Goal: Task Accomplishment & Management: Complete application form

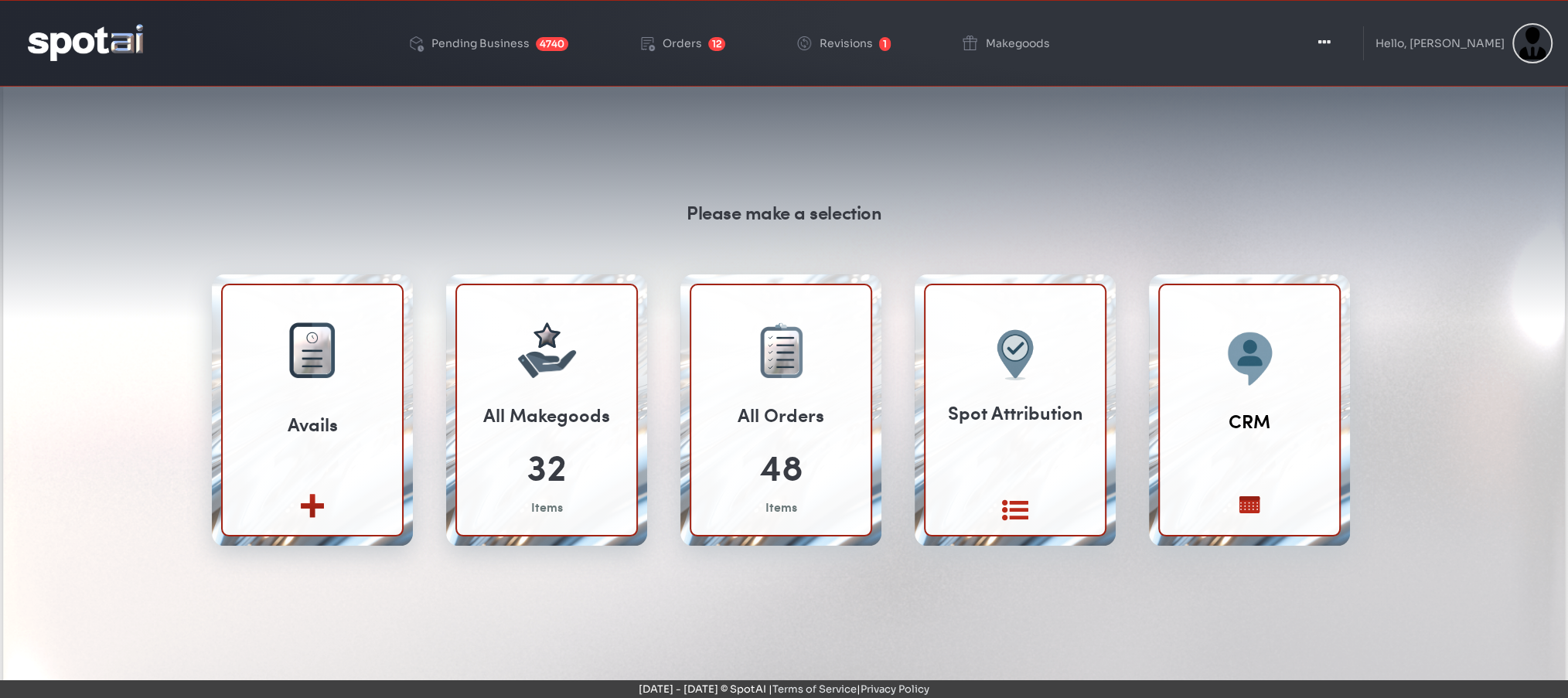
click at [1331, 40] on icon "button" at bounding box center [1324, 43] width 12 height 16
click at [1331, 40] on icon "button" at bounding box center [1324, 43] width 12 height 16
click at [1348, 33] on button "Toggle Dropdown" at bounding box center [1324, 44] width 47 height 39
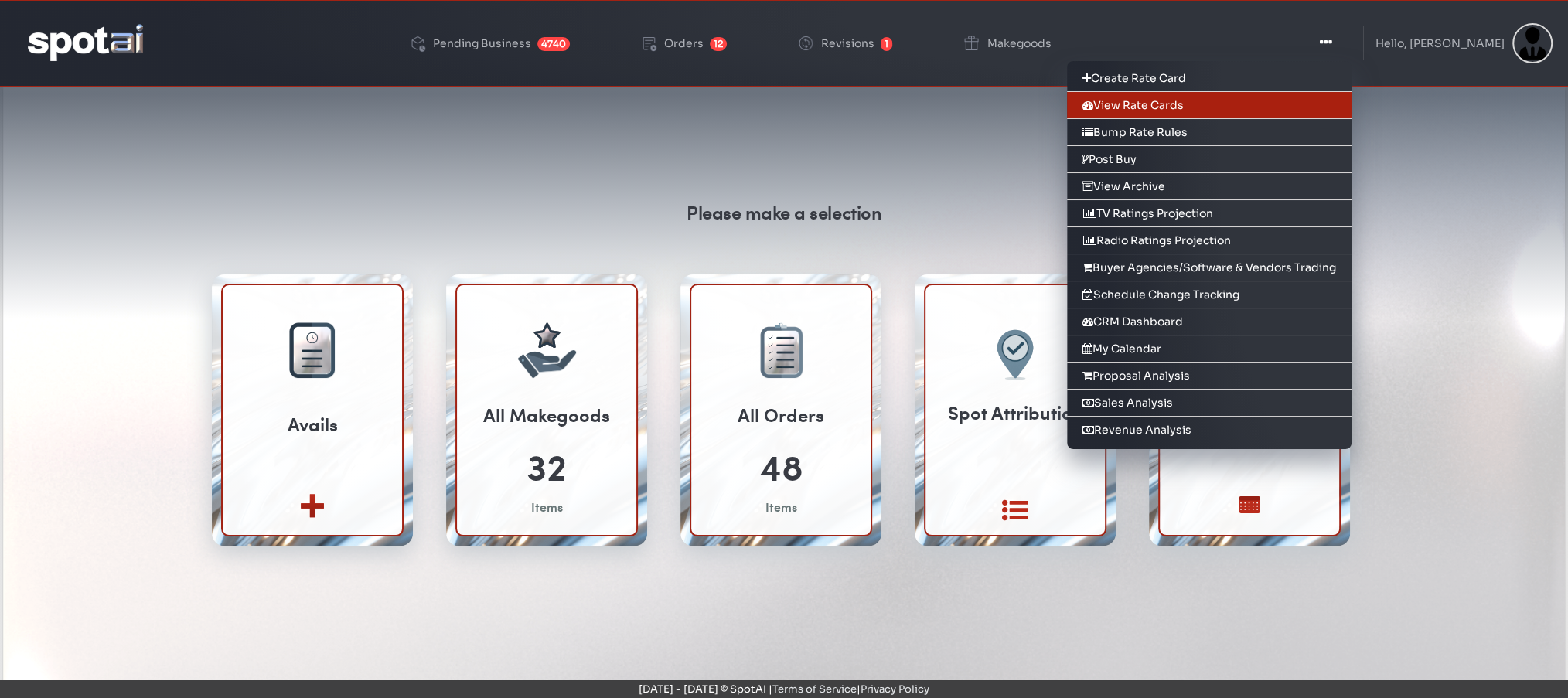
click at [1281, 104] on link "View Rate Cards" at bounding box center [1208, 105] width 284 height 27
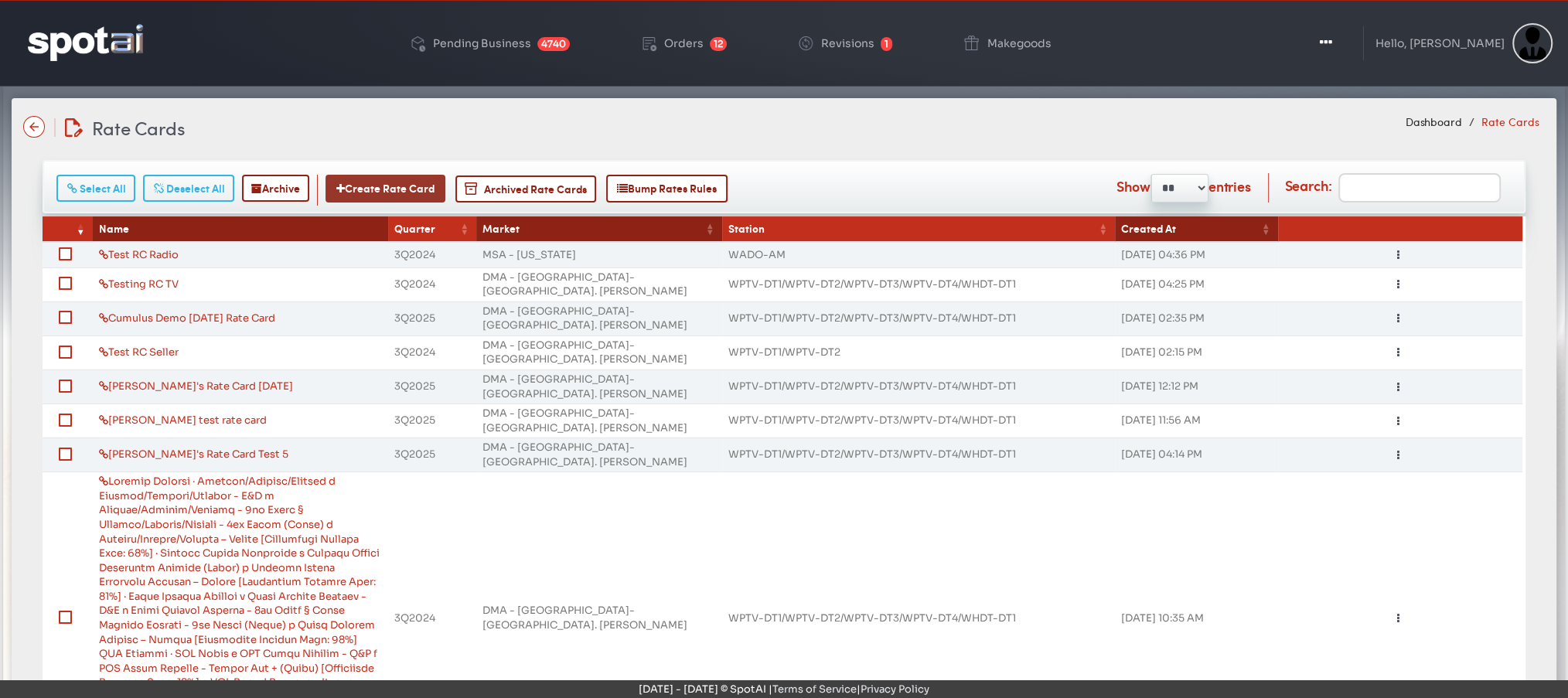
click at [380, 184] on button "Create Rate Card" at bounding box center [385, 188] width 120 height 28
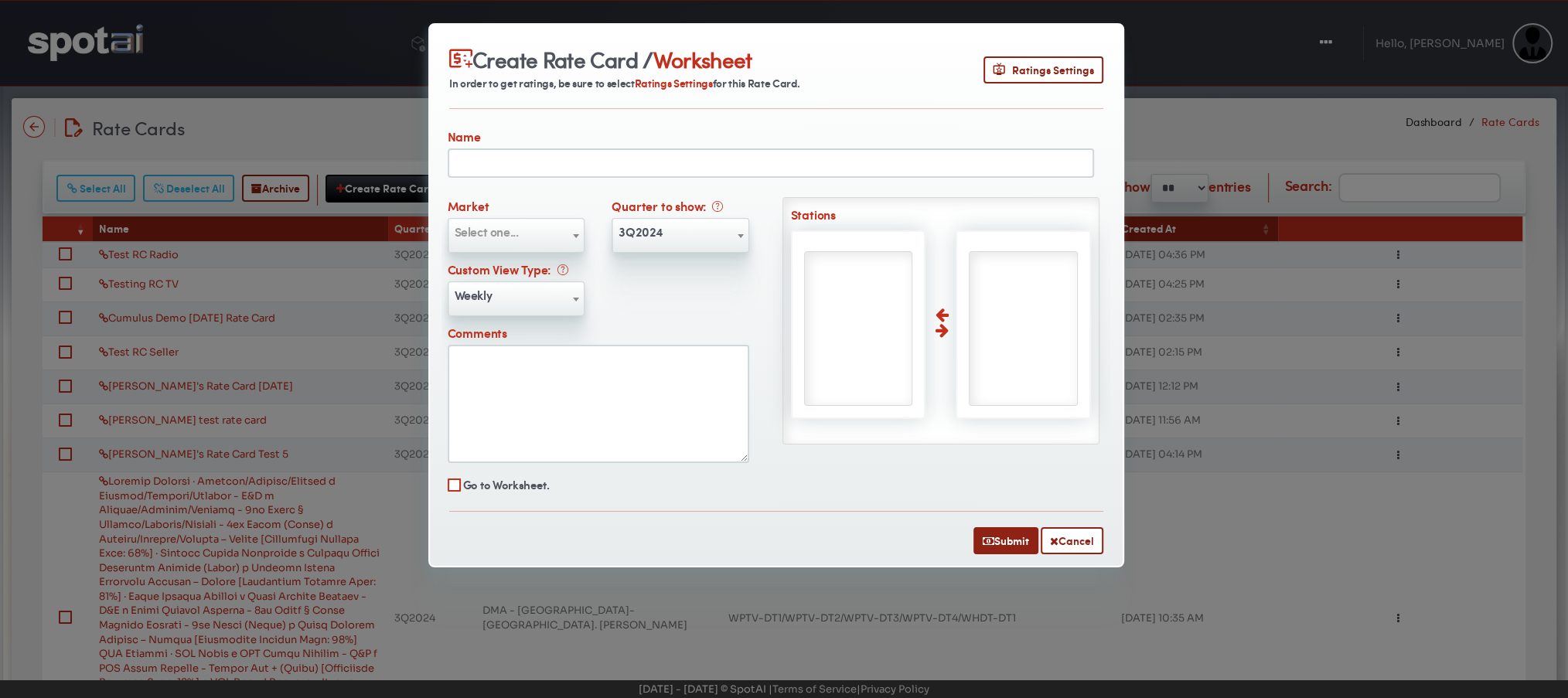
click at [685, 158] on input "text" at bounding box center [771, 163] width 646 height 30
type input "**********"
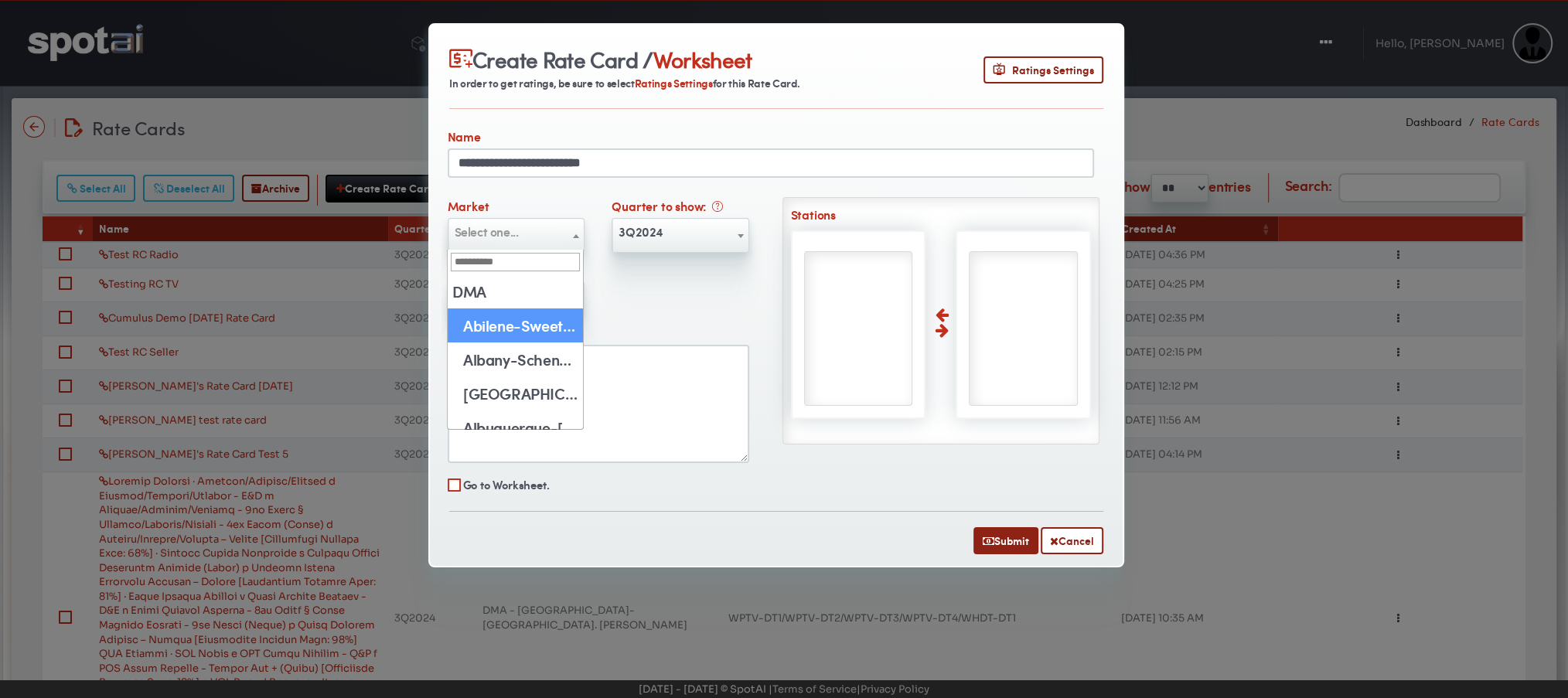
click at [513, 235] on span "Select one..." at bounding box center [487, 231] width 64 height 18
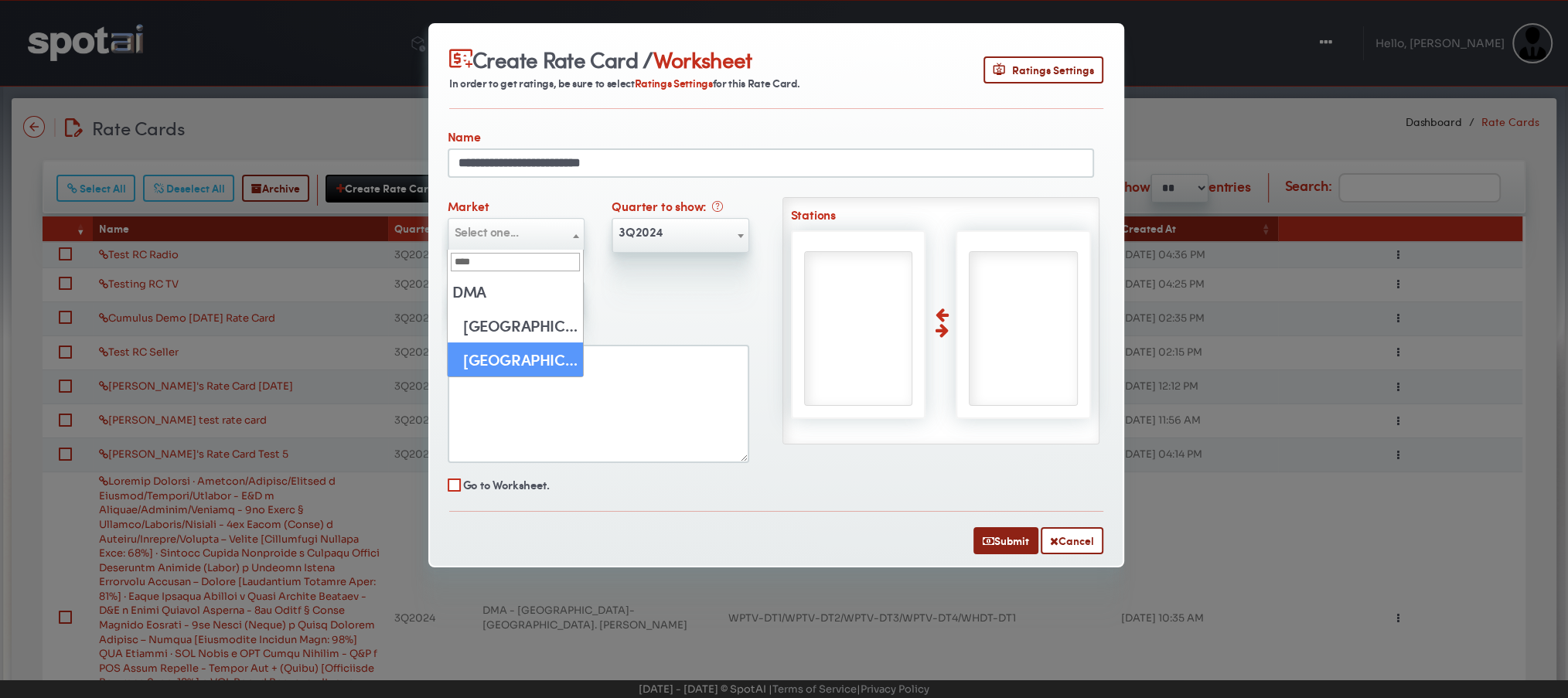
type input "****"
select select "**"
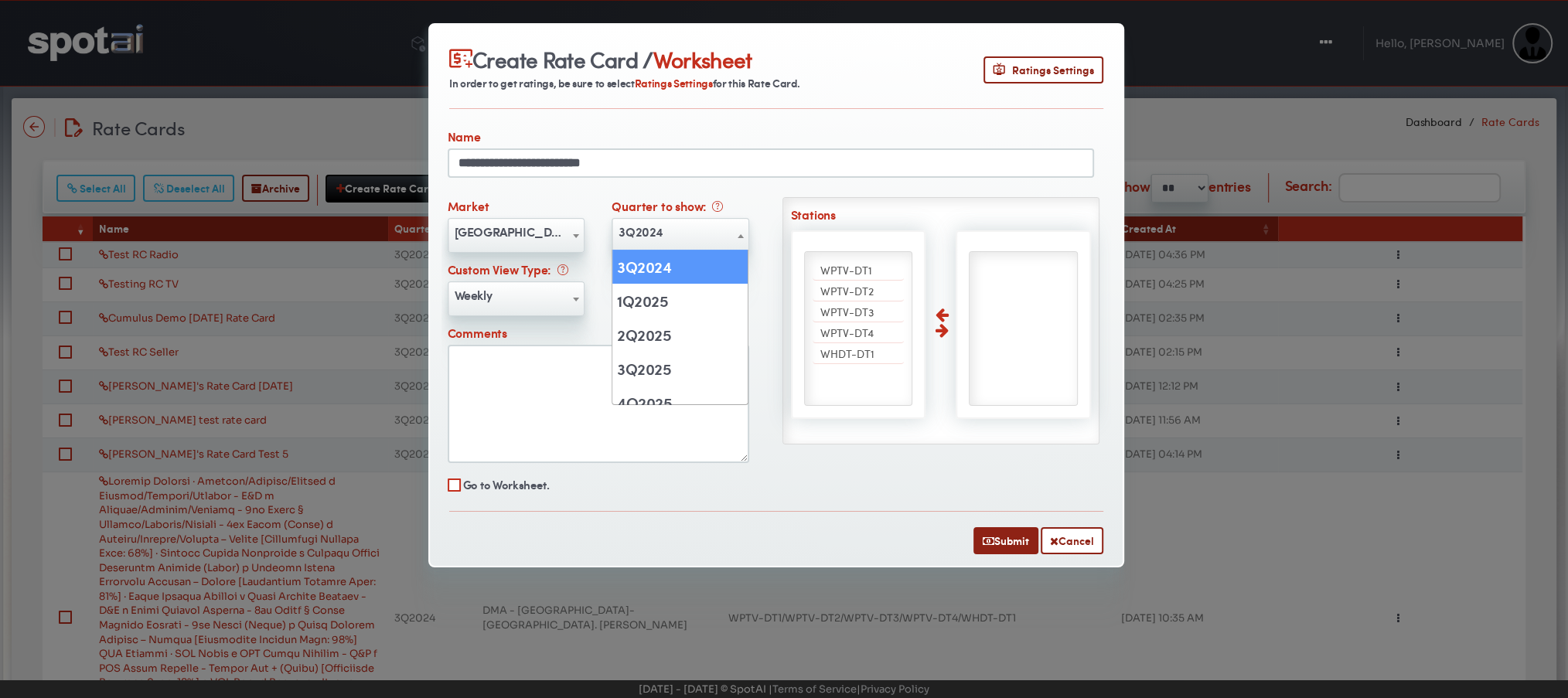
click at [697, 230] on span "3Q2024" at bounding box center [680, 232] width 135 height 25
select select "******"
click at [554, 233] on span "West Palm Beach-Ft. Pierce" at bounding box center [516, 232] width 135 height 25
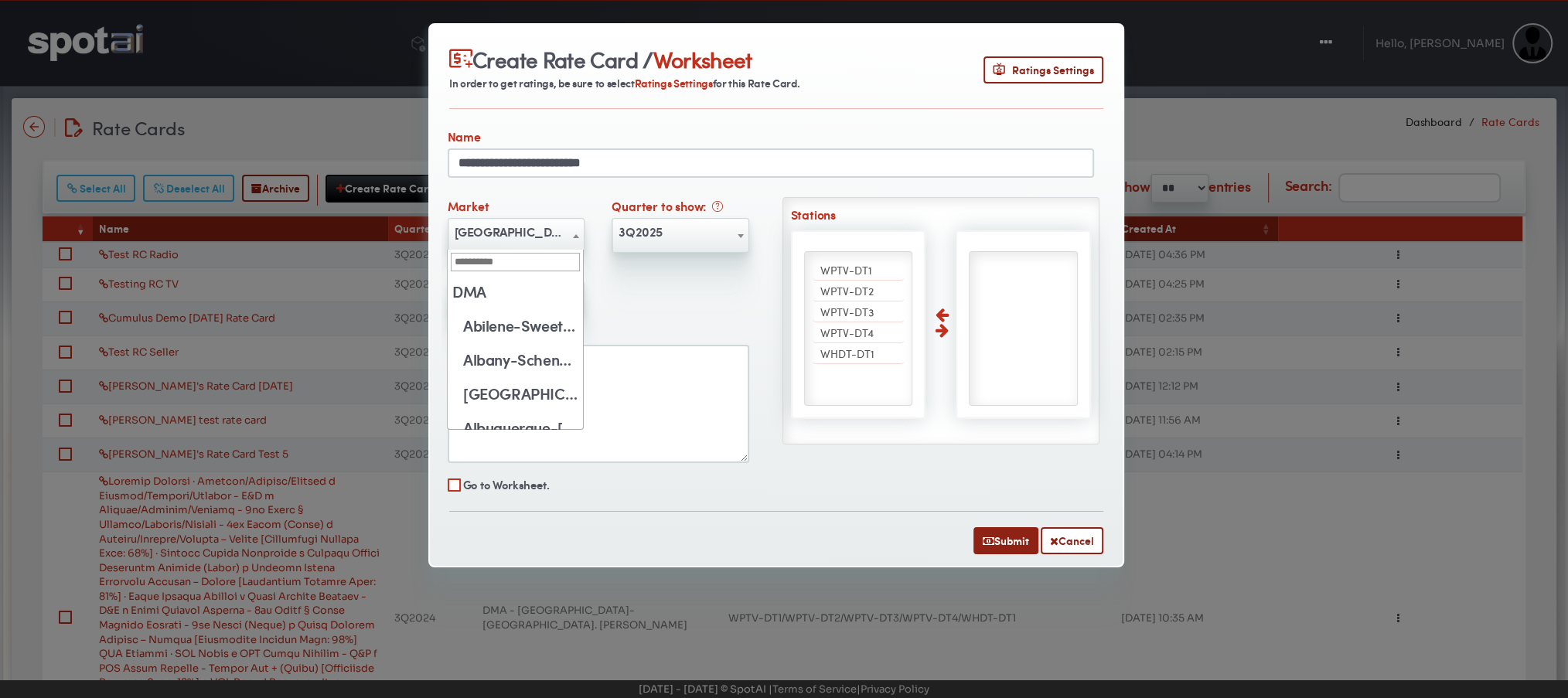
scroll to position [6799, 0]
drag, startPoint x: 554, startPoint y: 233, endPoint x: 501, endPoint y: 203, distance: 60.9
click at [501, 203] on div "**********" at bounding box center [516, 224] width 137 height 55
click at [470, 240] on span "West Palm Beach-Ft. Pierce" at bounding box center [516, 232] width 135 height 25
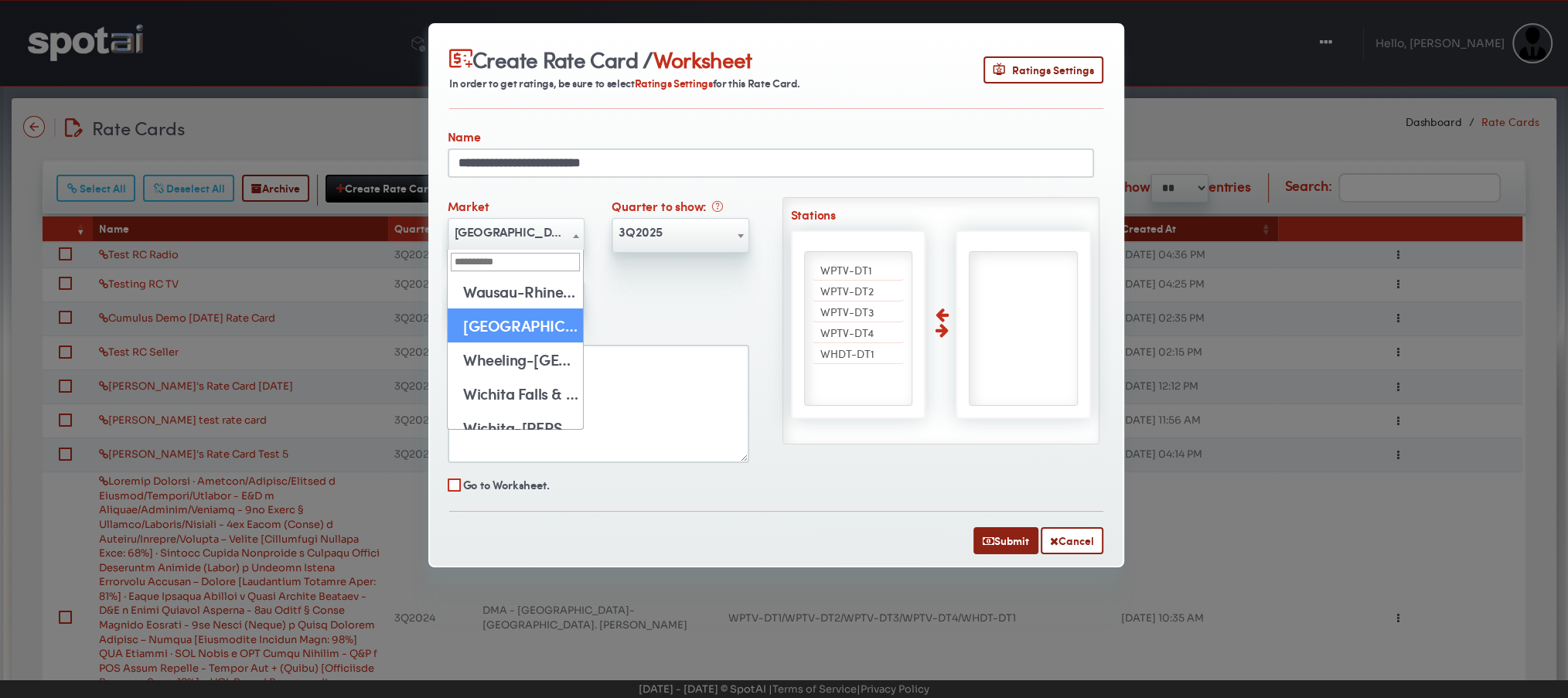
click at [686, 293] on div "**********" at bounding box center [612, 334] width 329 height 274
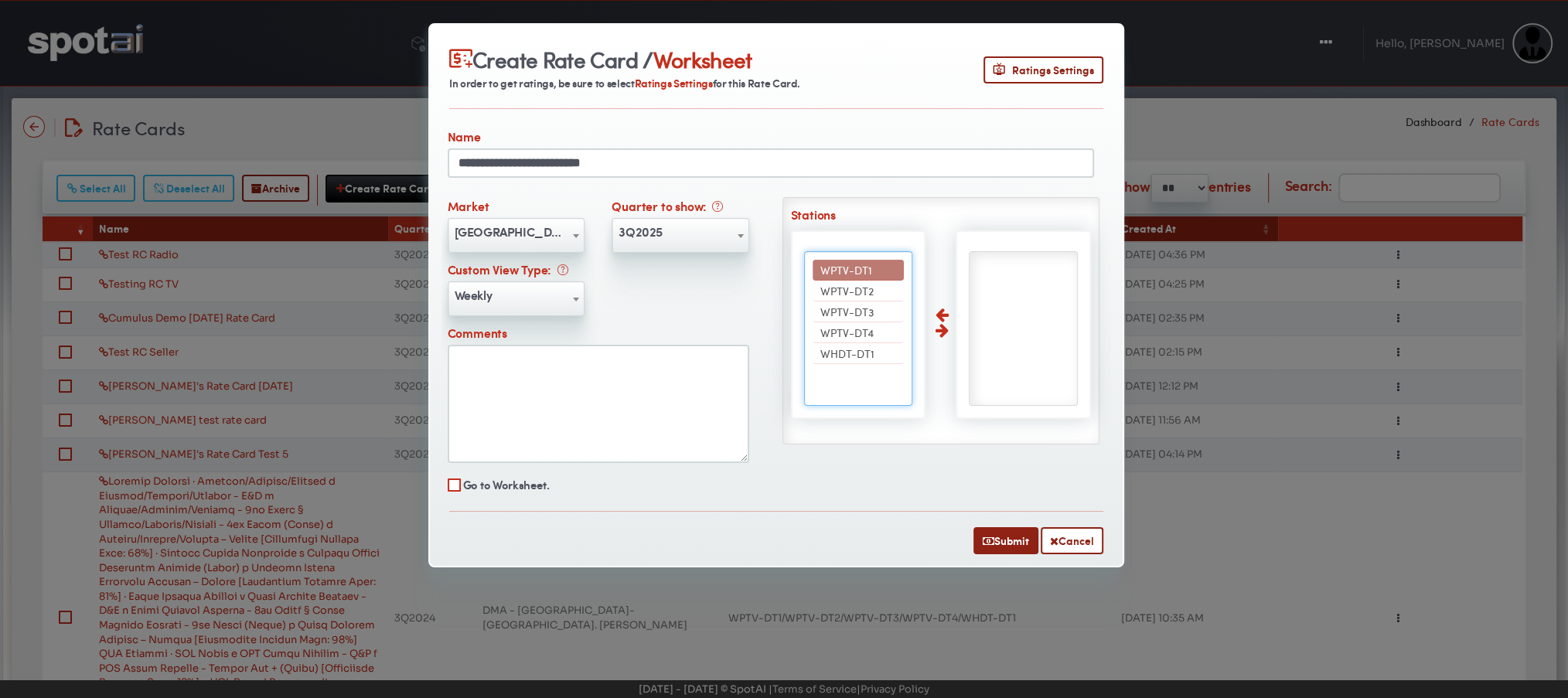
click at [863, 266] on span "WPTV-DT1" at bounding box center [846, 270] width 52 height 16
select select "****"
click at [863, 266] on span "WPTV-DT2" at bounding box center [847, 270] width 54 height 16
click at [863, 282] on span "WPTV-DT3" at bounding box center [847, 290] width 54 height 16
click at [863, 266] on span "WPTV-DT4" at bounding box center [847, 270] width 54 height 16
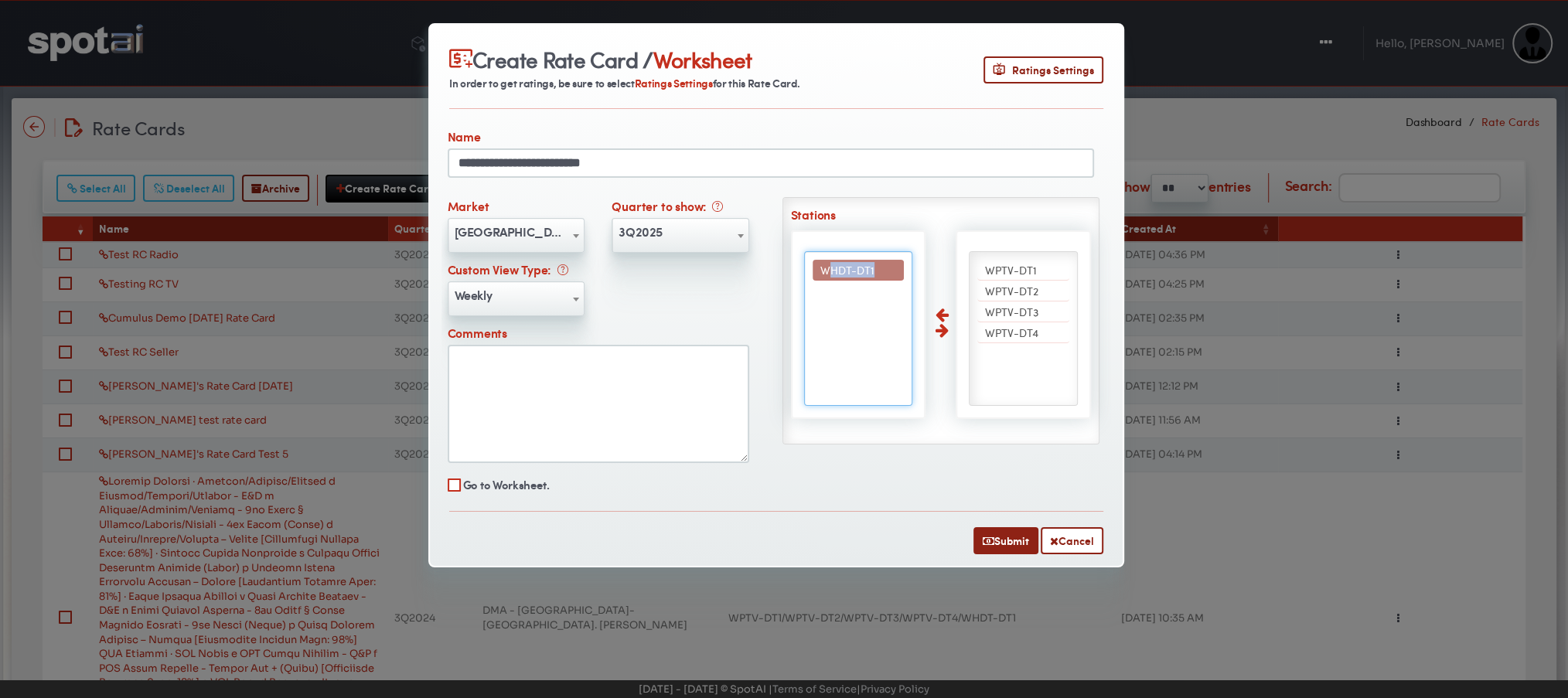
click at [863, 266] on span "WHDT-DT1" at bounding box center [848, 270] width 54 height 16
click at [503, 300] on span "Weekly" at bounding box center [516, 295] width 135 height 25
click at [502, 238] on span "West Palm Beach-Ft. Pierce" at bounding box center [516, 232] width 135 height 25
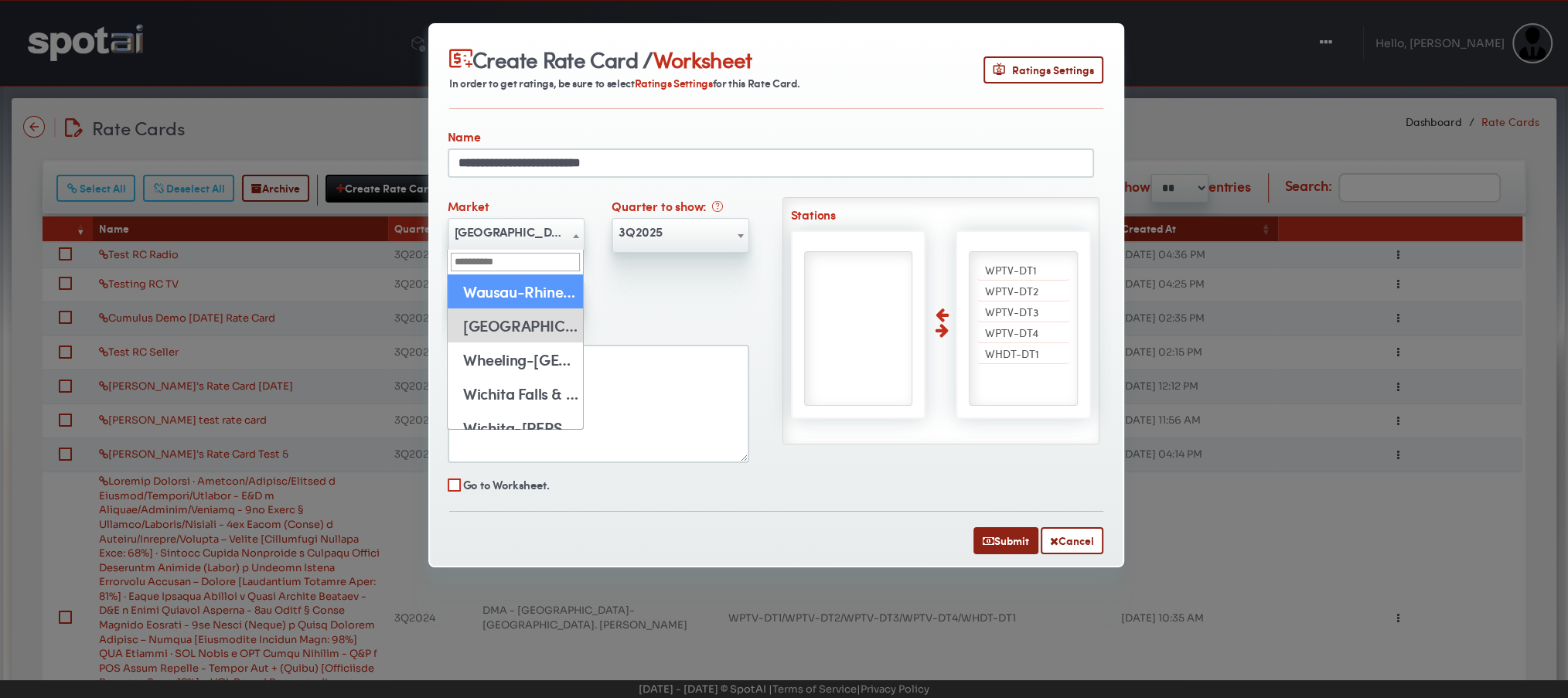
click at [702, 283] on div "**********" at bounding box center [612, 334] width 329 height 274
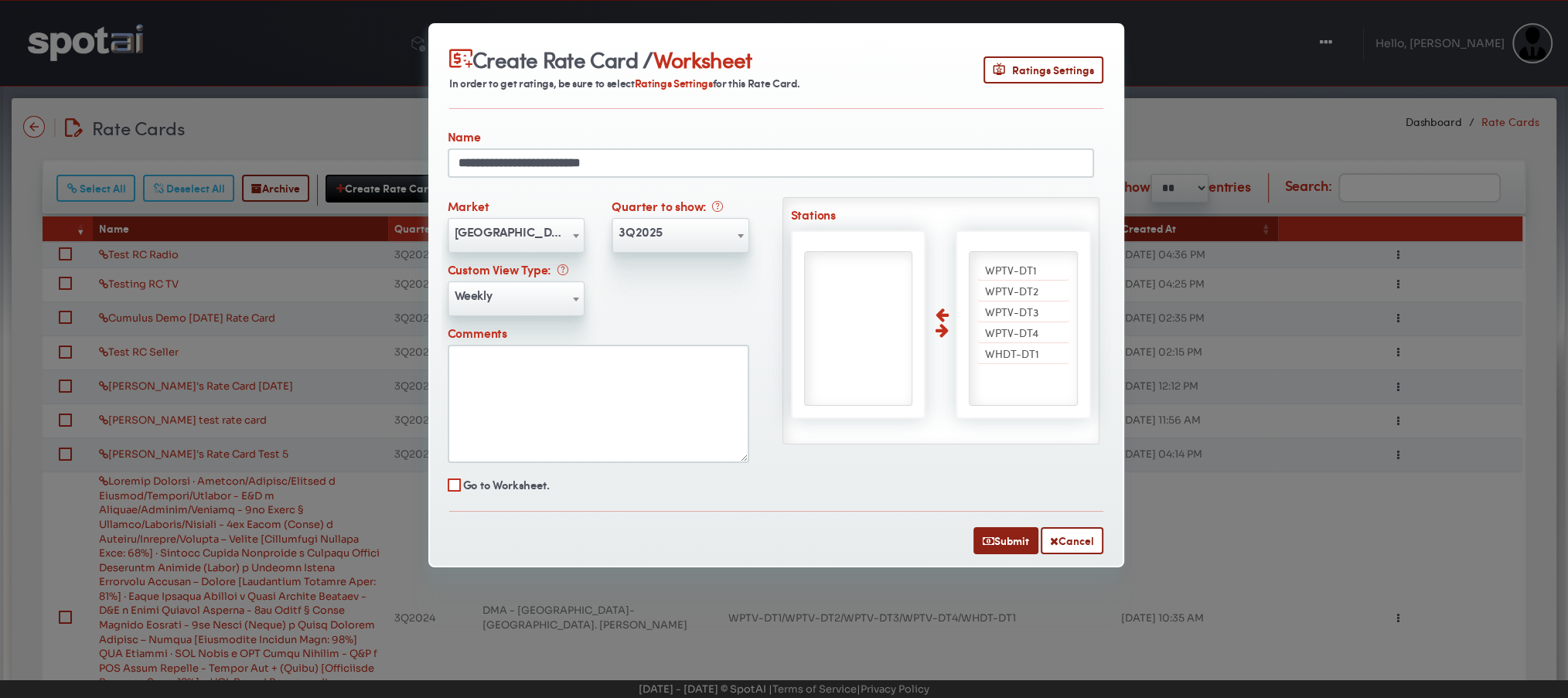
click at [705, 163] on input "**********" at bounding box center [771, 163] width 646 height 30
click at [1000, 63] on icon at bounding box center [999, 68] width 12 height 12
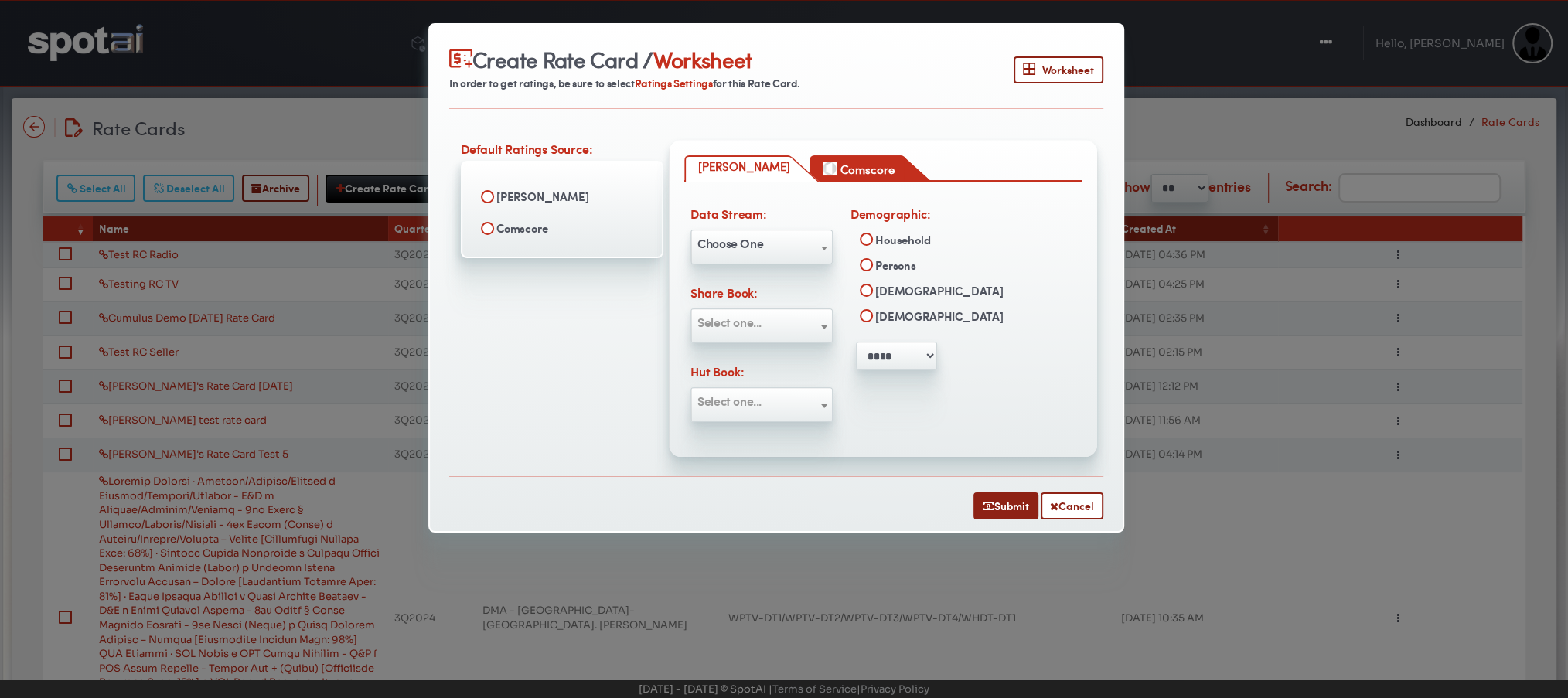
click at [861, 159] on link "Comscore" at bounding box center [857, 169] width 96 height 27
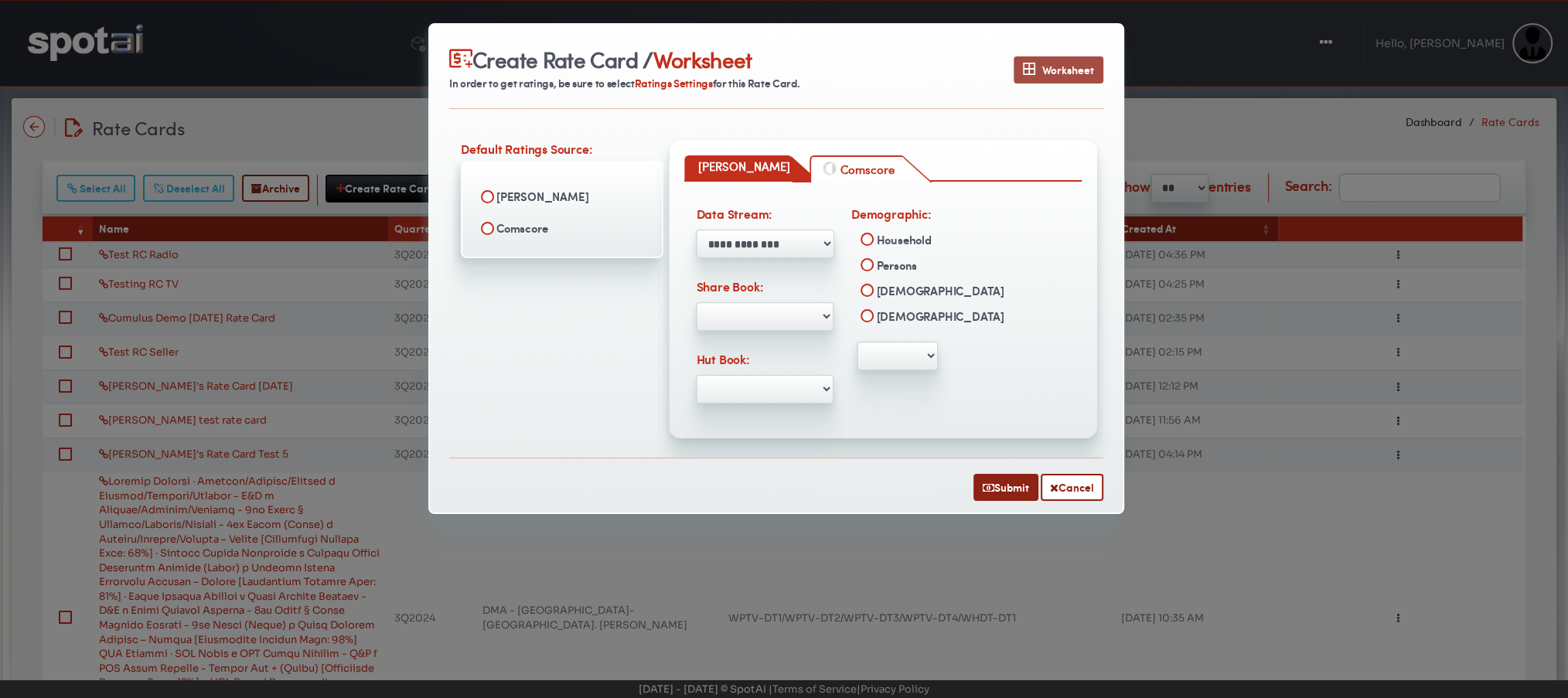
click at [1055, 66] on span "Worksheet" at bounding box center [1058, 69] width 71 height 16
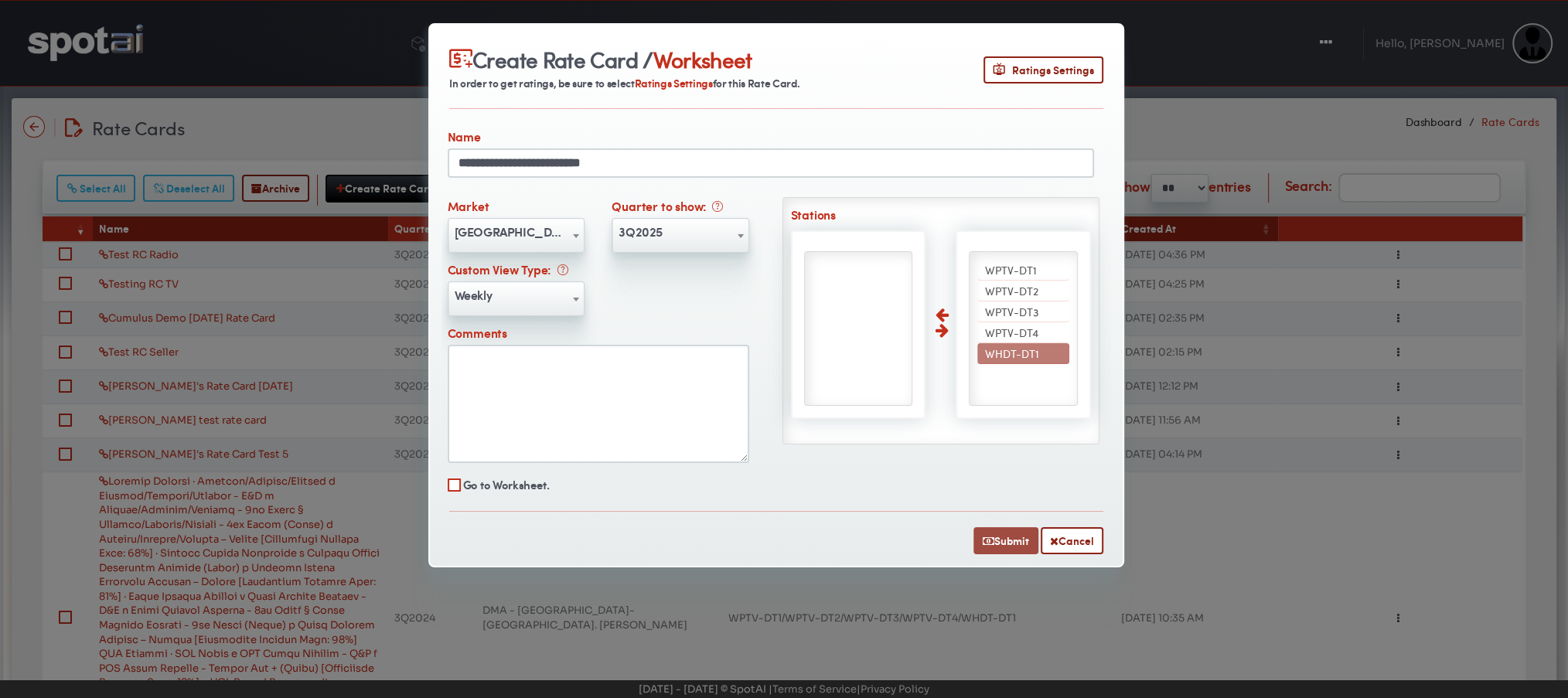
click at [999, 539] on button "Submit" at bounding box center [1005, 540] width 65 height 27
select select
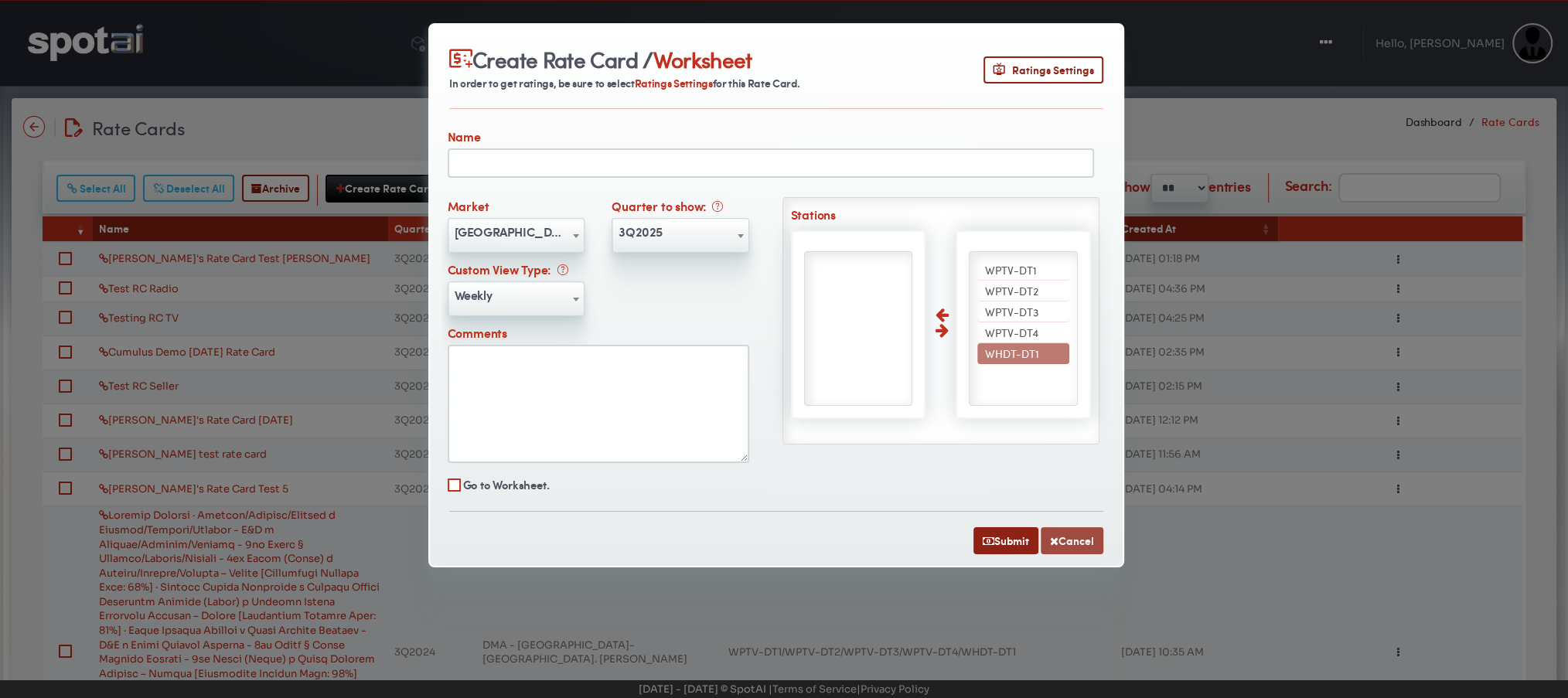
click at [1086, 535] on button "Cancel" at bounding box center [1072, 540] width 62 height 27
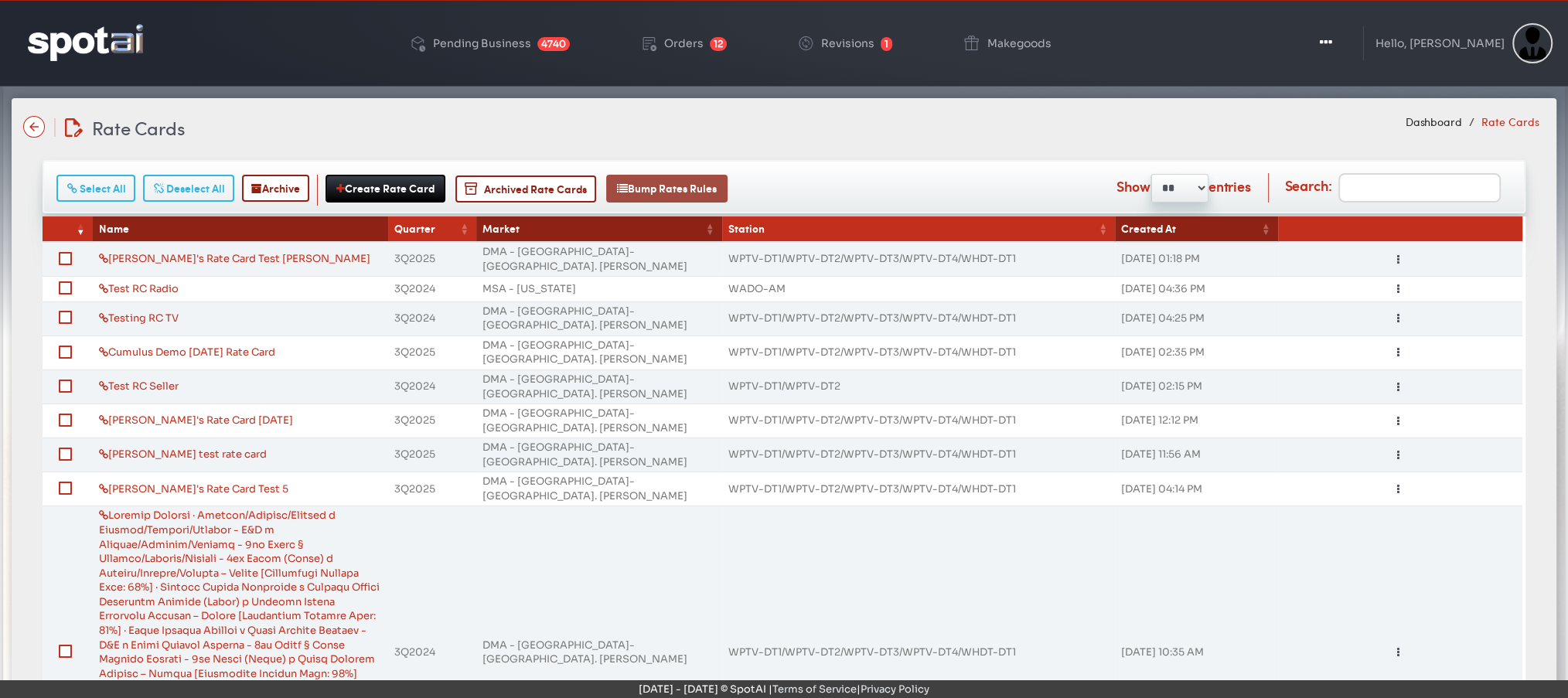
click at [684, 191] on button "Bump Rates Rules" at bounding box center [667, 188] width 121 height 28
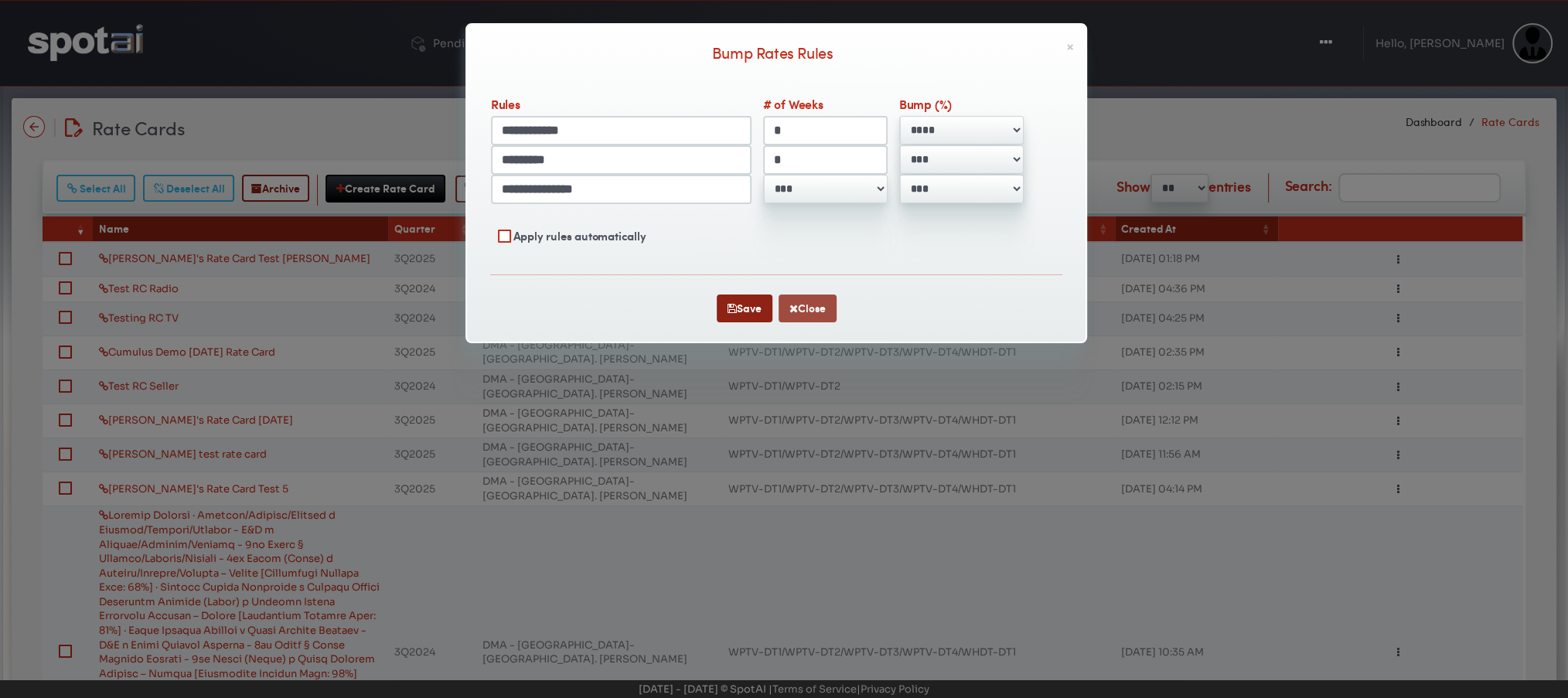
click at [817, 309] on button "Close" at bounding box center [807, 308] width 58 height 28
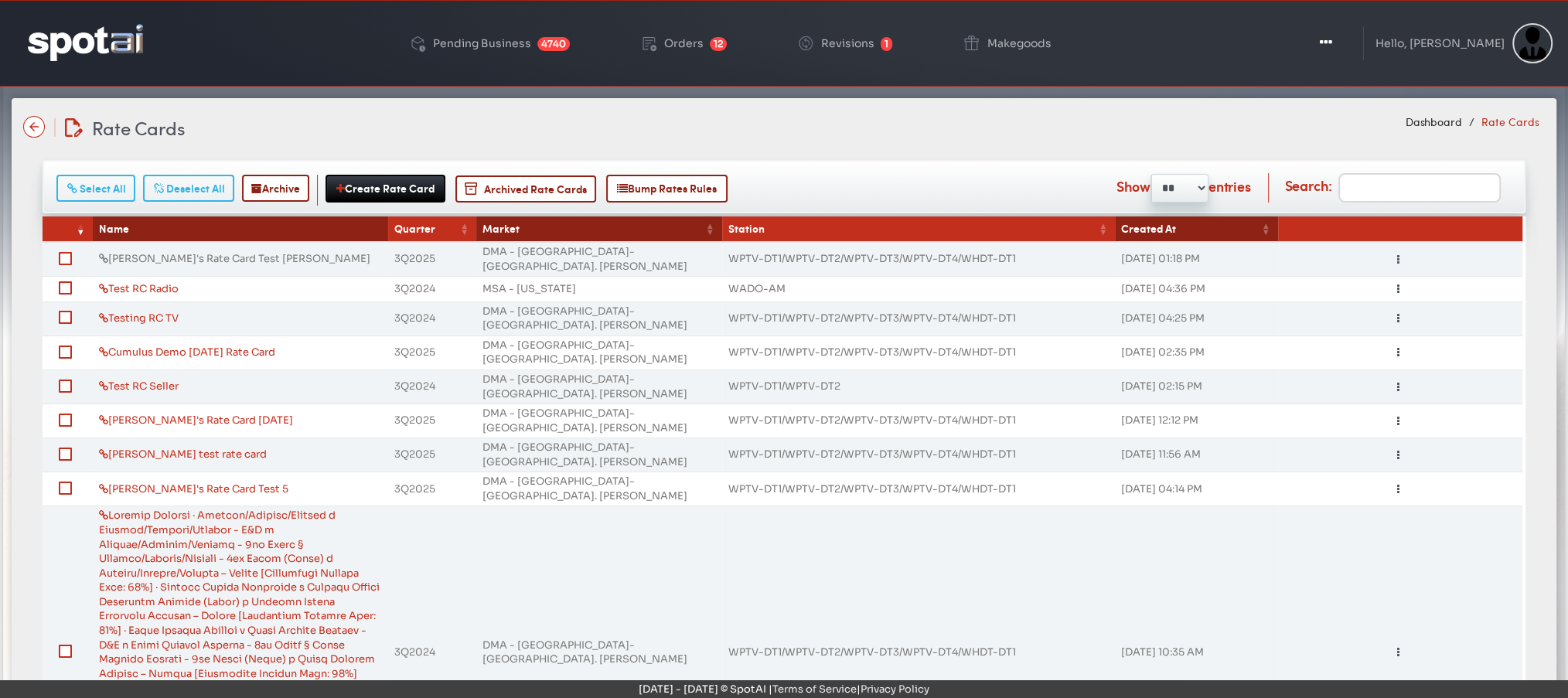
click at [163, 253] on link "Jen's Rate Card Test Sarah" at bounding box center [234, 258] width 272 height 13
click at [89, 40] on img at bounding box center [86, 42] width 115 height 37
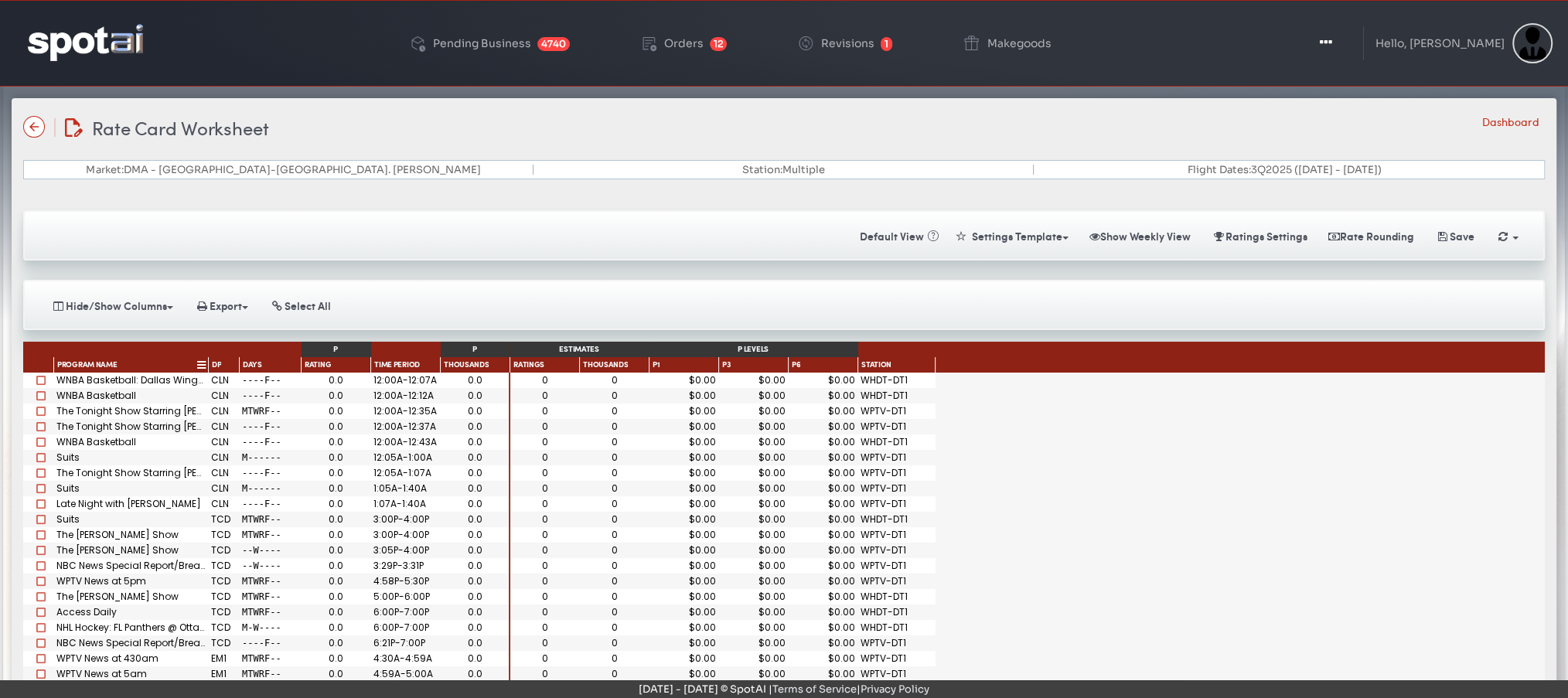
click at [201, 362] on icon at bounding box center [201, 366] width 9 height 8
click at [671, 346] on div "P levels" at bounding box center [754, 349] width 209 height 16
drag, startPoint x: 669, startPoint y: 357, endPoint x: 684, endPoint y: 367, distance: 18.0
click at [684, 367] on div "P1" at bounding box center [684, 365] width 69 height 16
click at [1146, 230] on button "Show Weekly View" at bounding box center [1140, 236] width 120 height 27
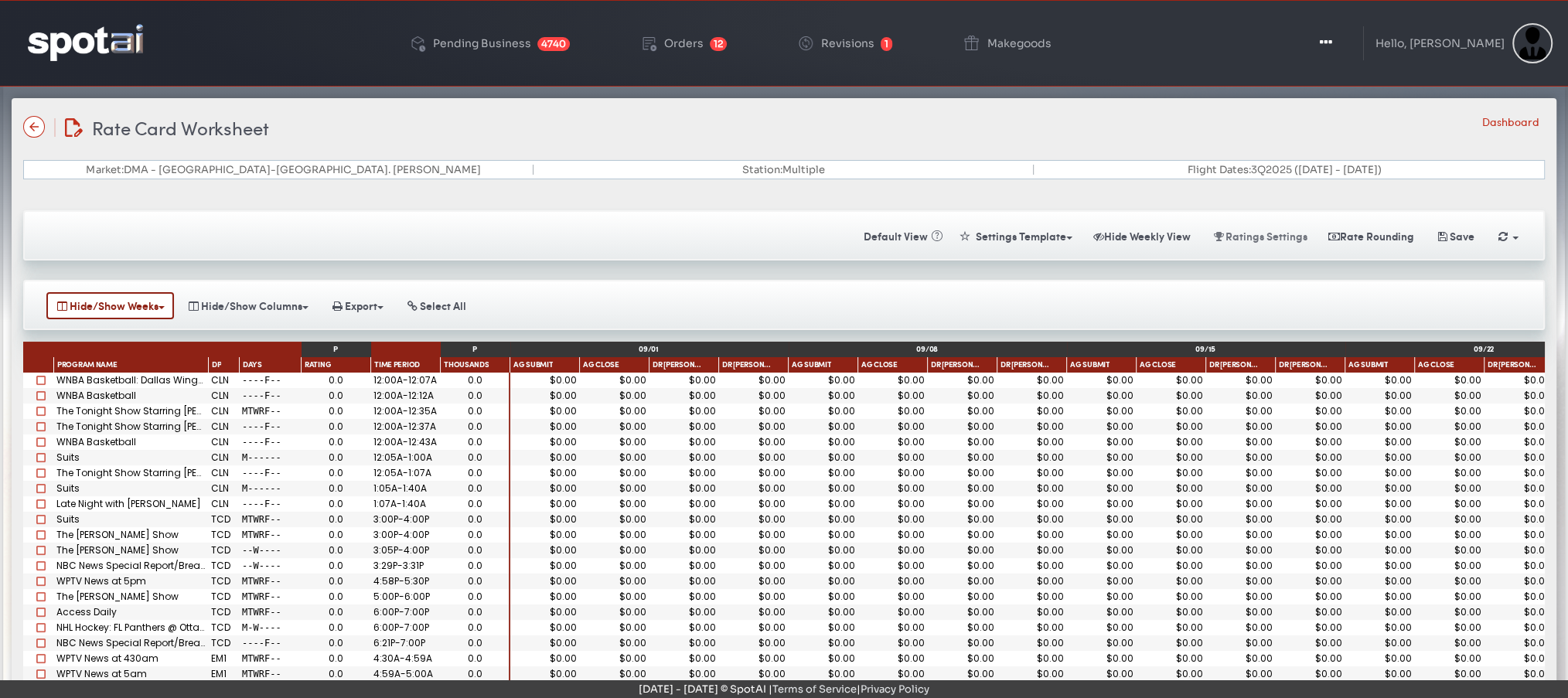
click at [1260, 226] on button "Ratings Settings" at bounding box center [1259, 236] width 114 height 27
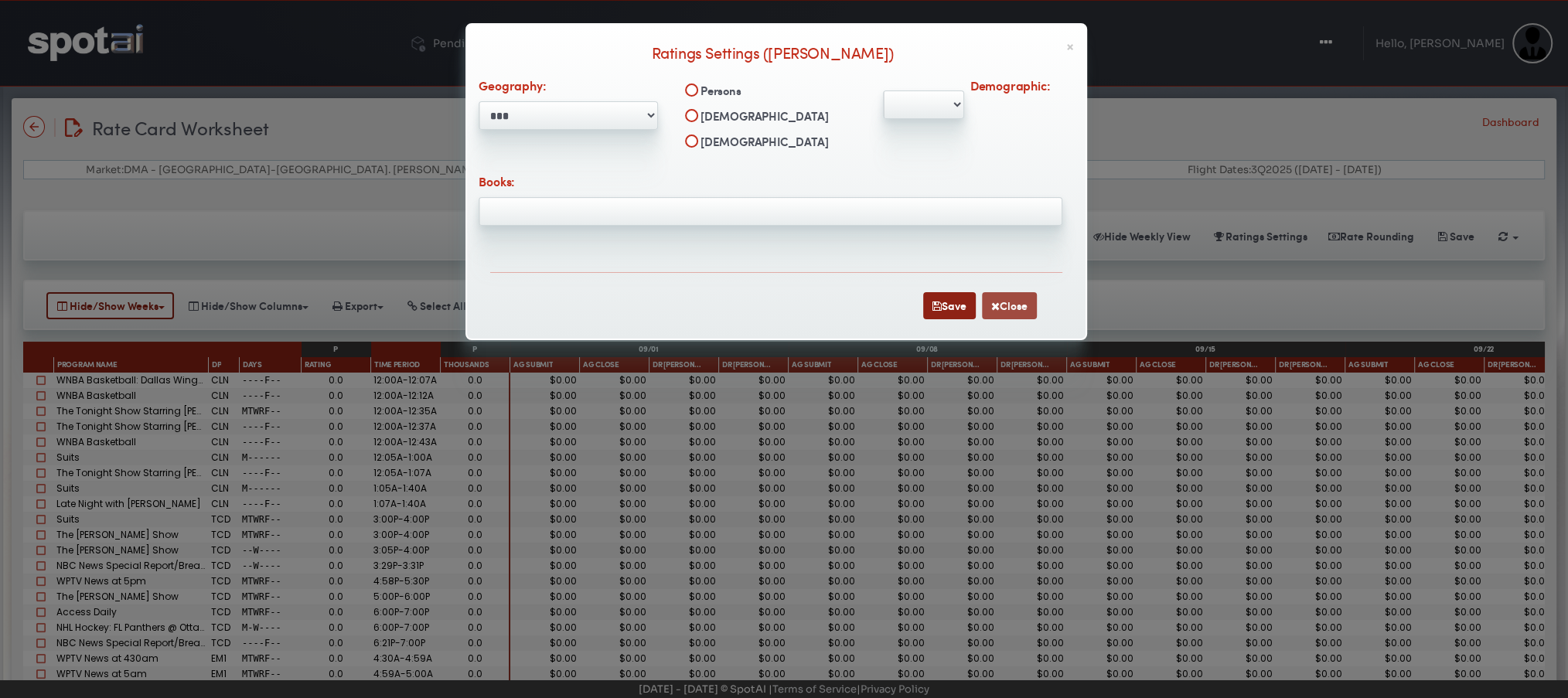
click at [1009, 295] on button "Close" at bounding box center [1009, 305] width 55 height 27
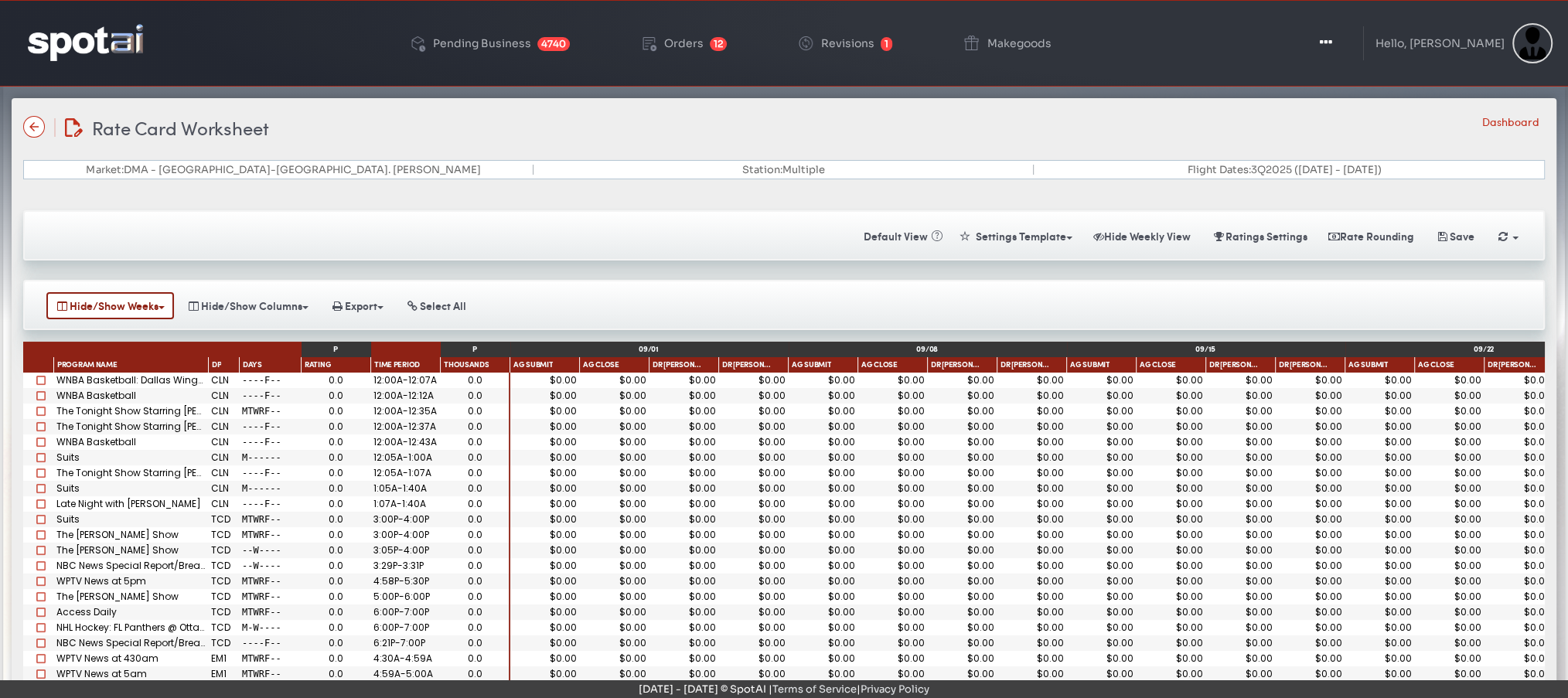
click at [34, 128] on img at bounding box center [34, 127] width 22 height 22
click at [30, 118] on img at bounding box center [34, 127] width 22 height 22
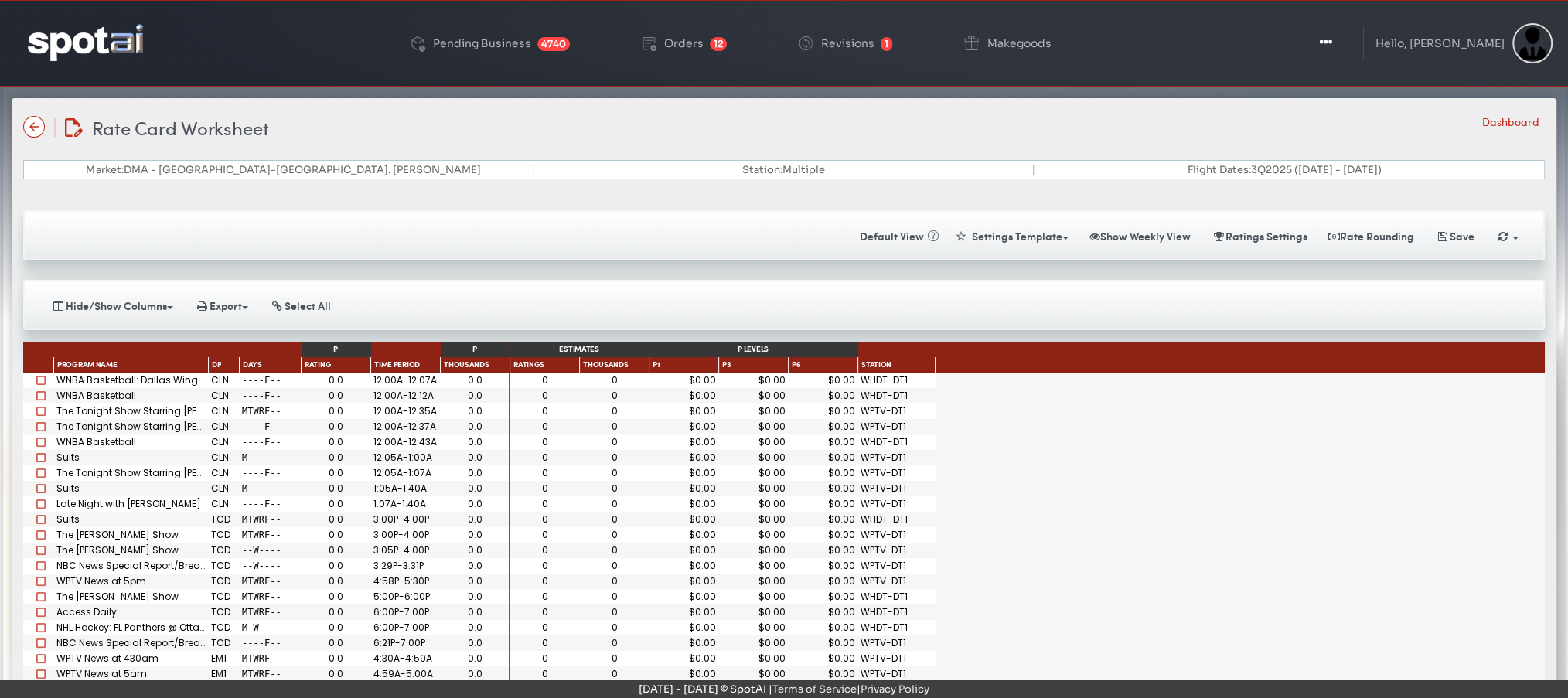
click at [33, 131] on img at bounding box center [34, 127] width 22 height 22
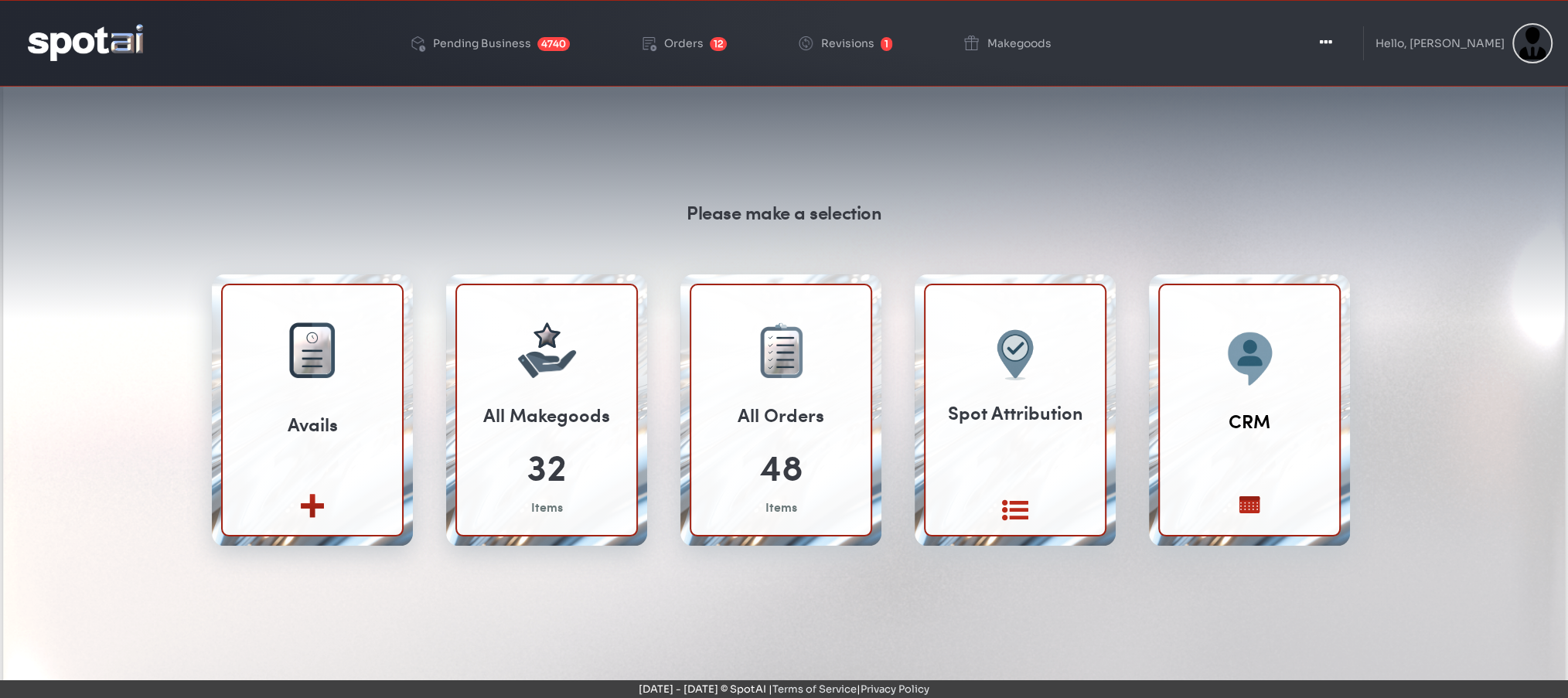
click at [1170, 238] on div "Please make a selection Avails Create new View All 32 Items 48" at bounding box center [783, 391] width 1183 height 383
click at [824, 131] on div "Please make a selection Avails Create new View All" at bounding box center [784, 473] width 1545 height 742
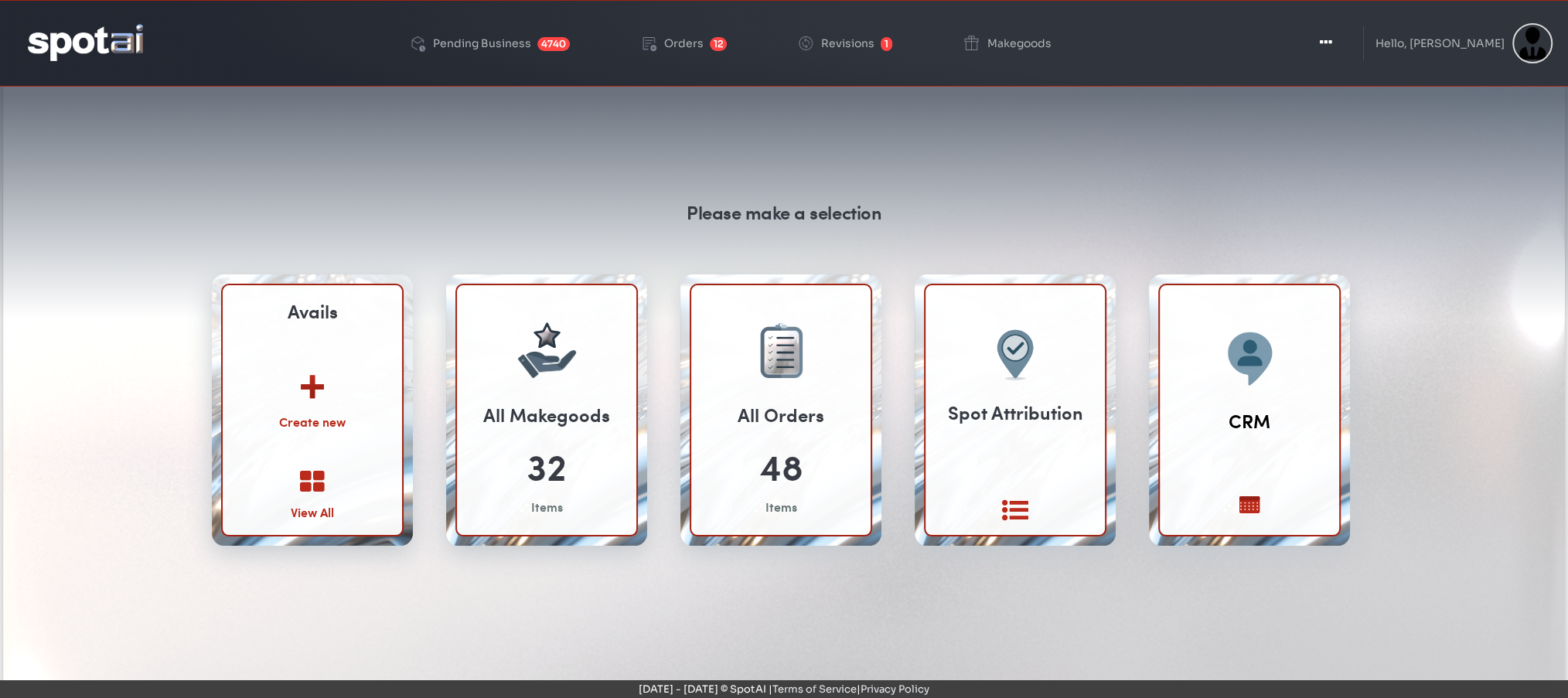
click at [297, 388] on img at bounding box center [312, 381] width 83 height 60
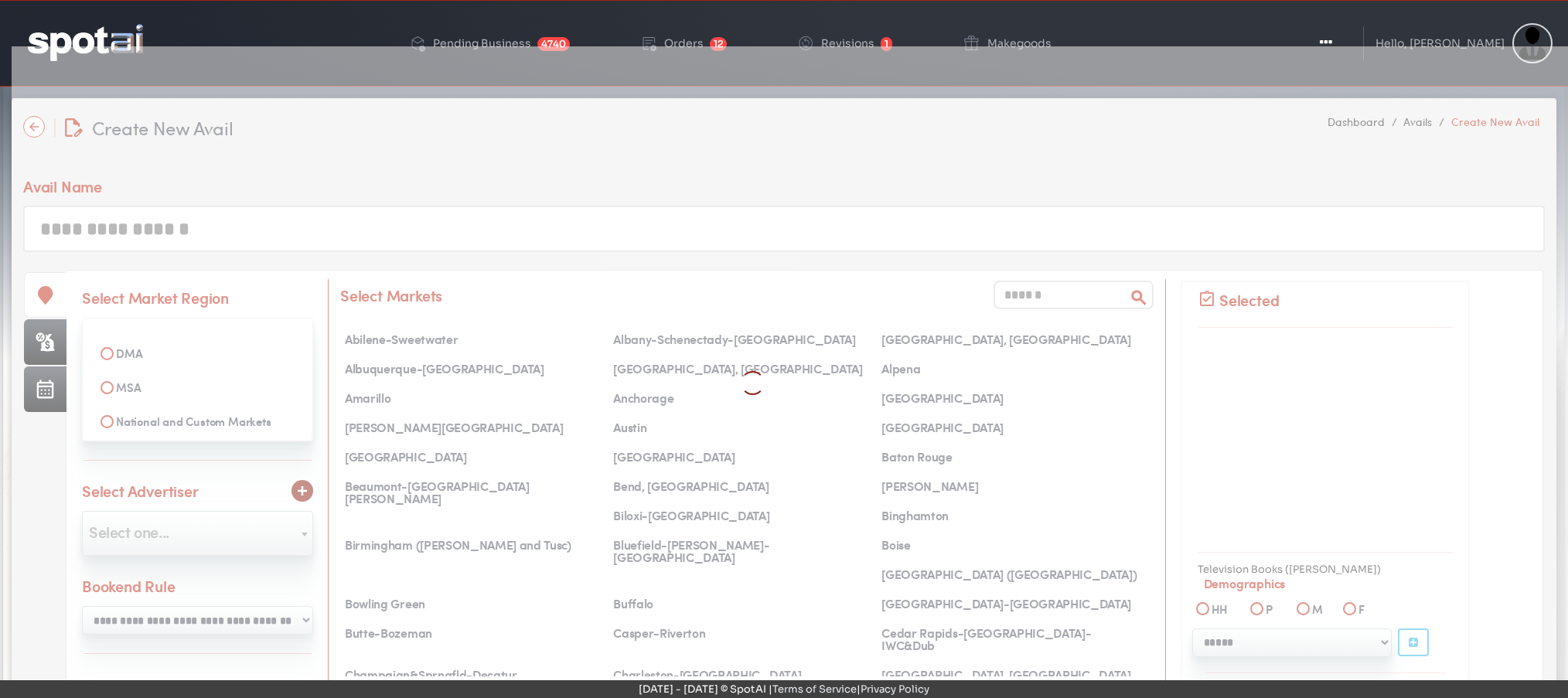
select select
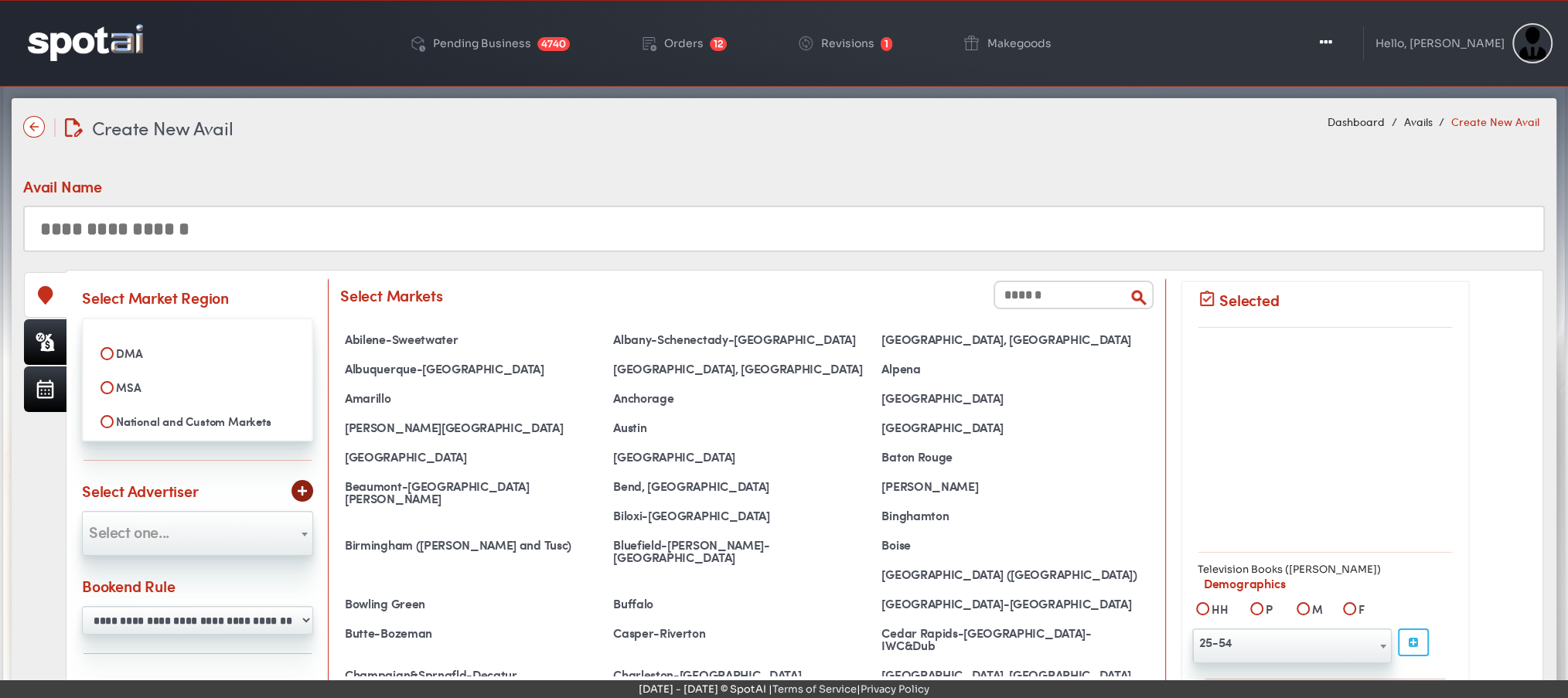
click at [125, 349] on label "DMA" at bounding box center [197, 353] width 209 height 26
select select
click at [1056, 288] on input "text" at bounding box center [1074, 294] width 160 height 29
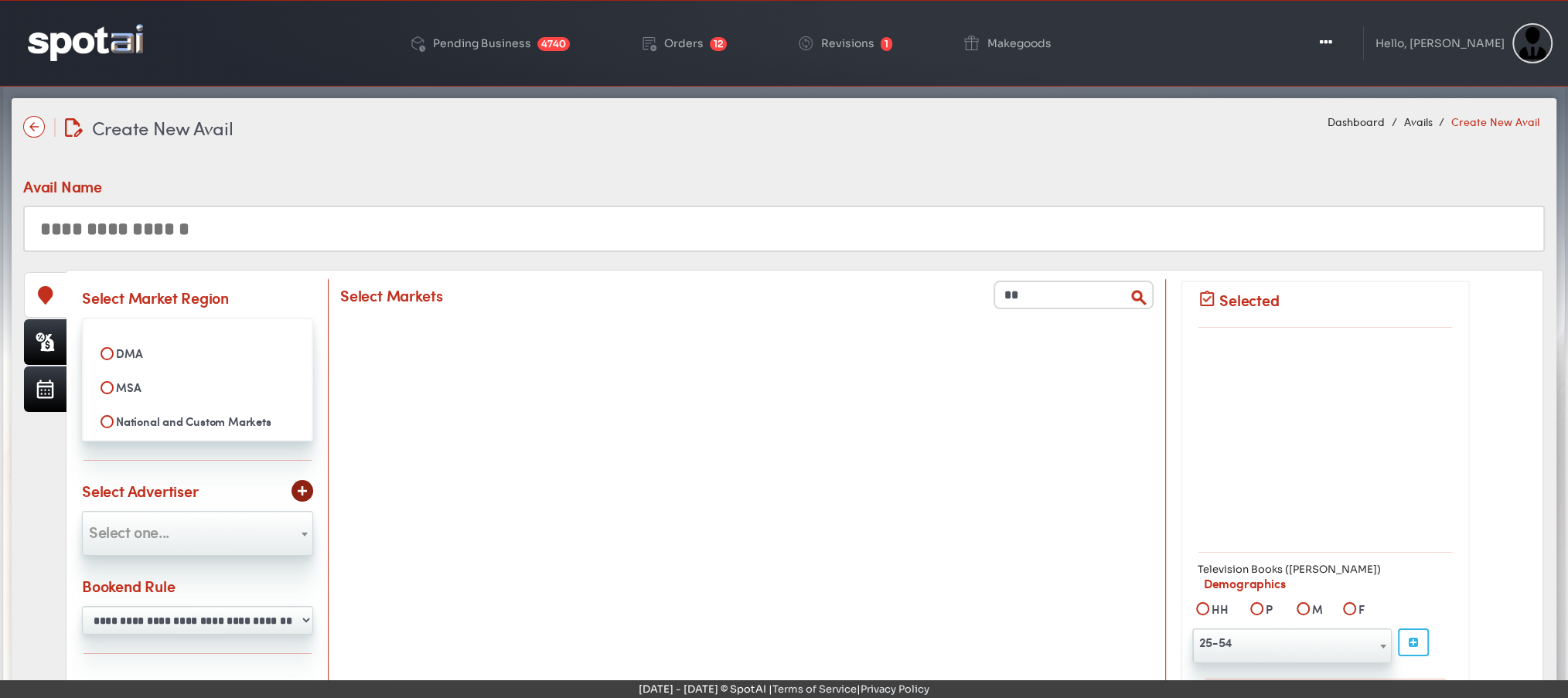
type input "*"
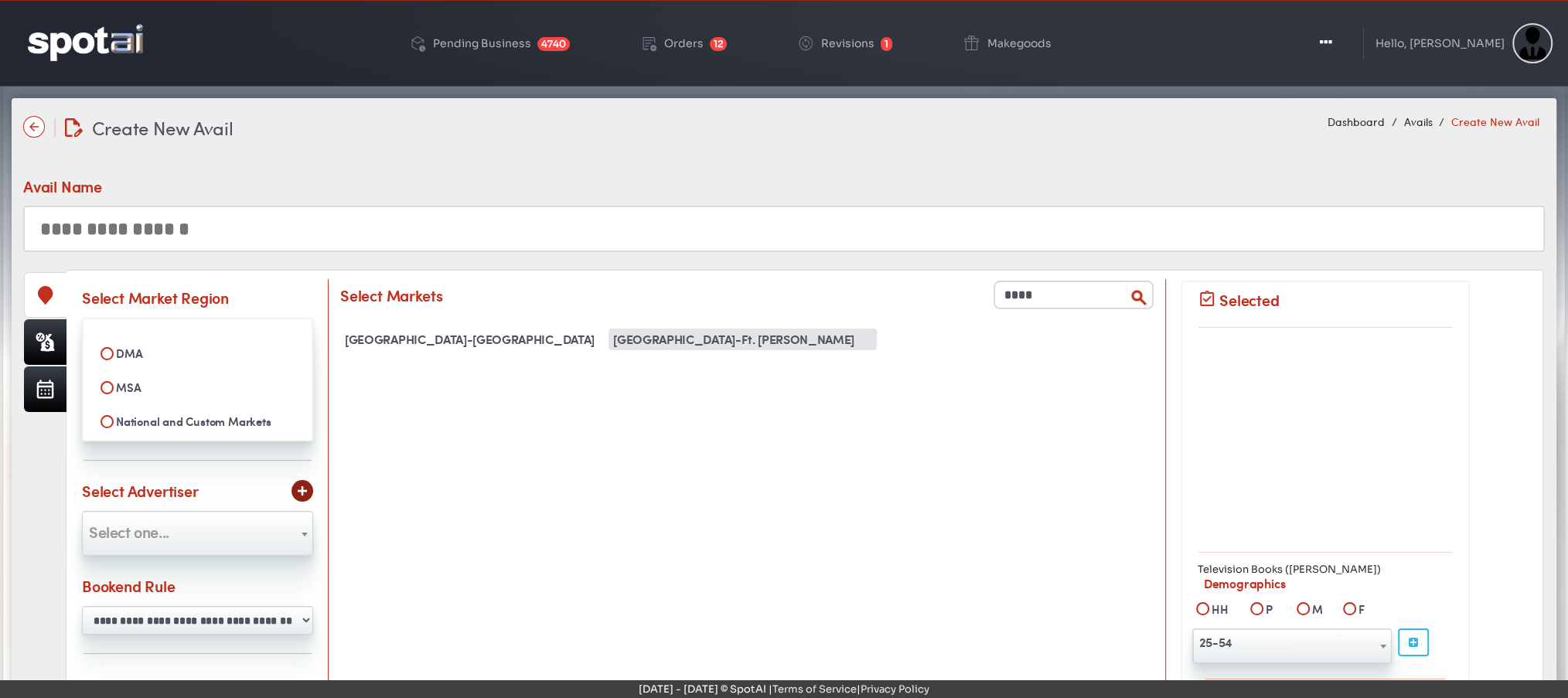
type input "****"
click at [669, 350] on div "West Palm Beach-Ft. Pierce" at bounding box center [742, 339] width 269 height 22
select select "**********"
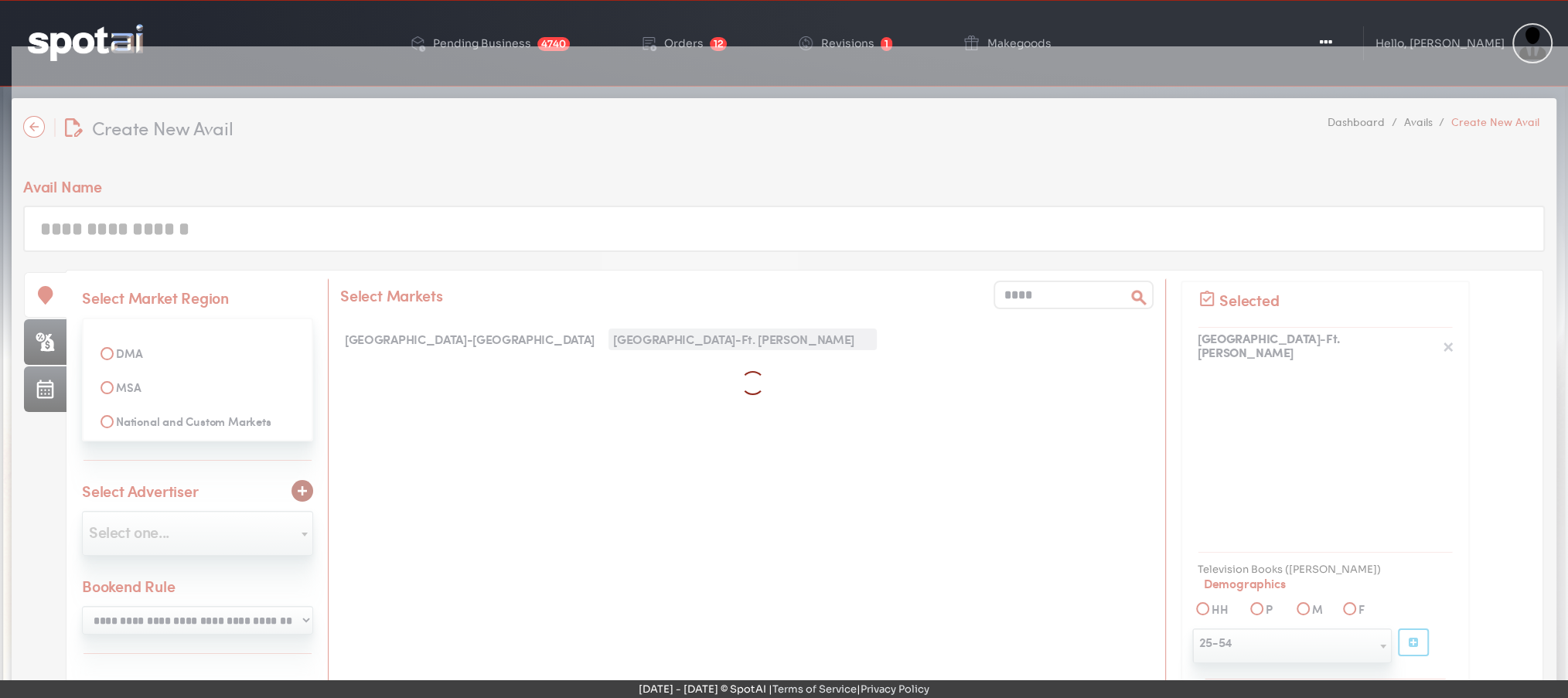
scroll to position [3210, 0]
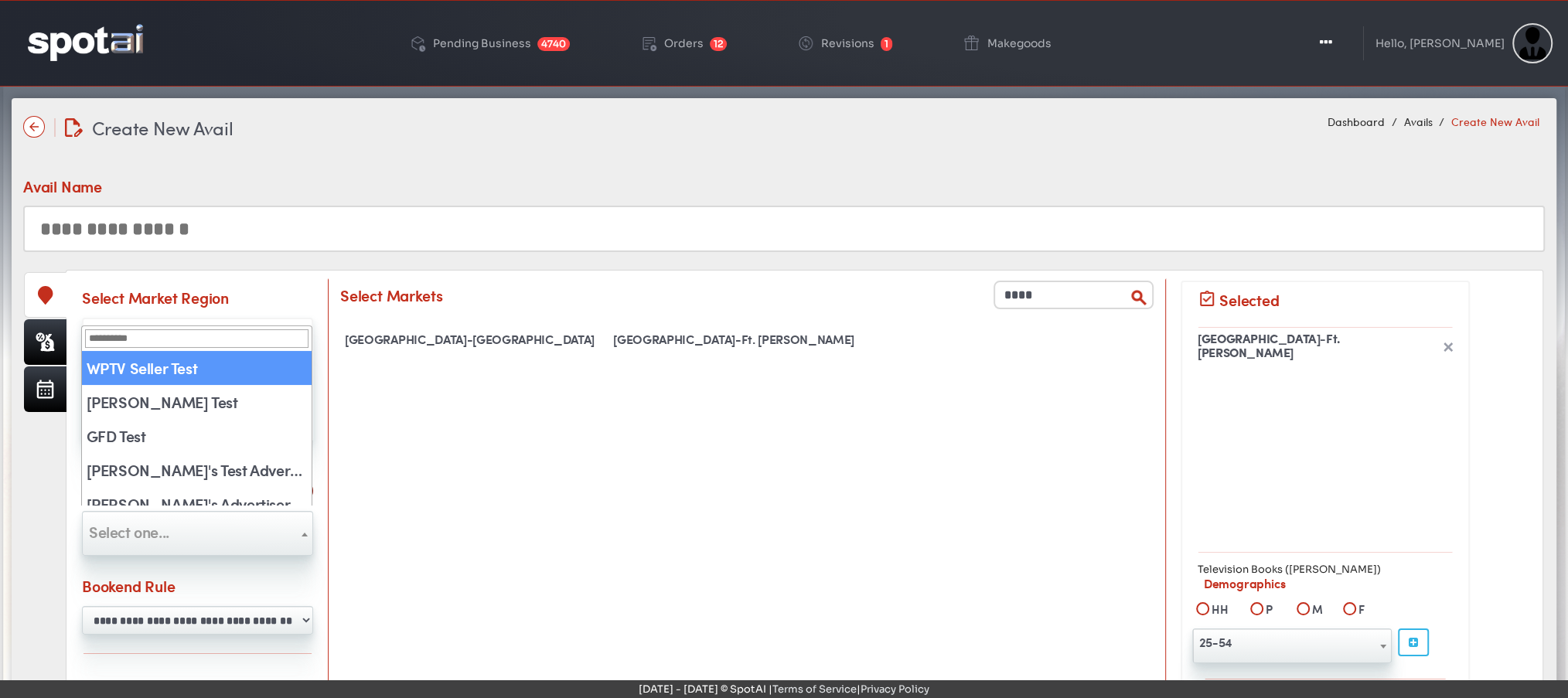
click at [230, 533] on span "Select one..." at bounding box center [197, 531] width 230 height 25
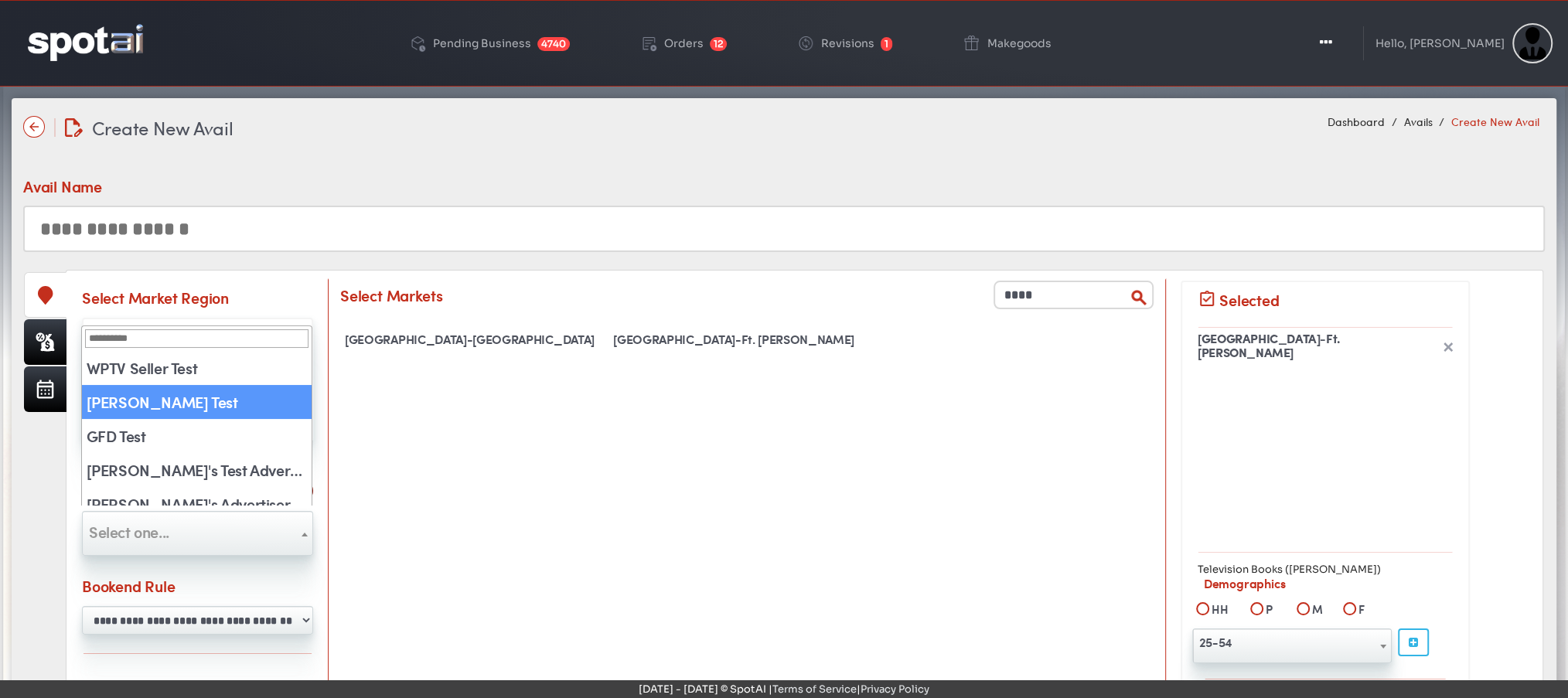
select select "**"
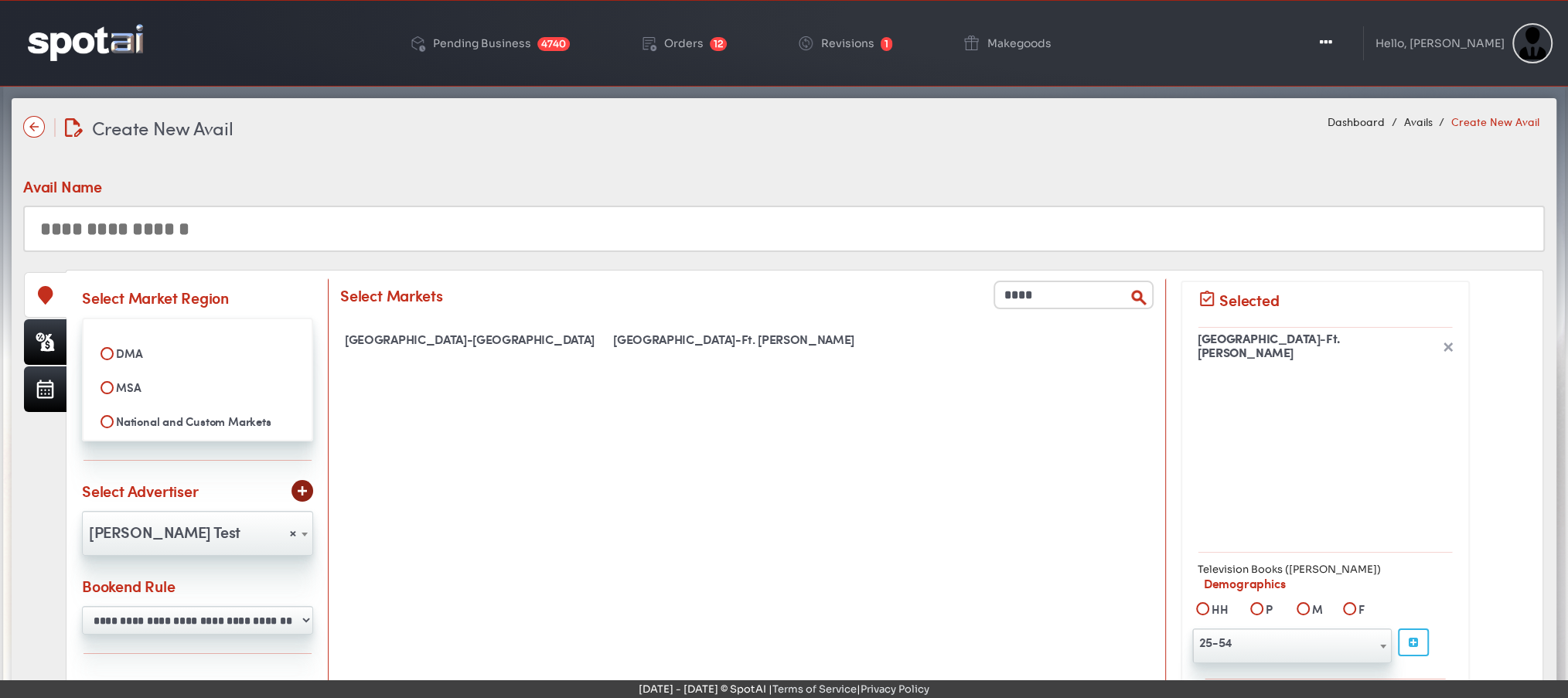
click at [324, 225] on input "text" at bounding box center [784, 229] width 1521 height 47
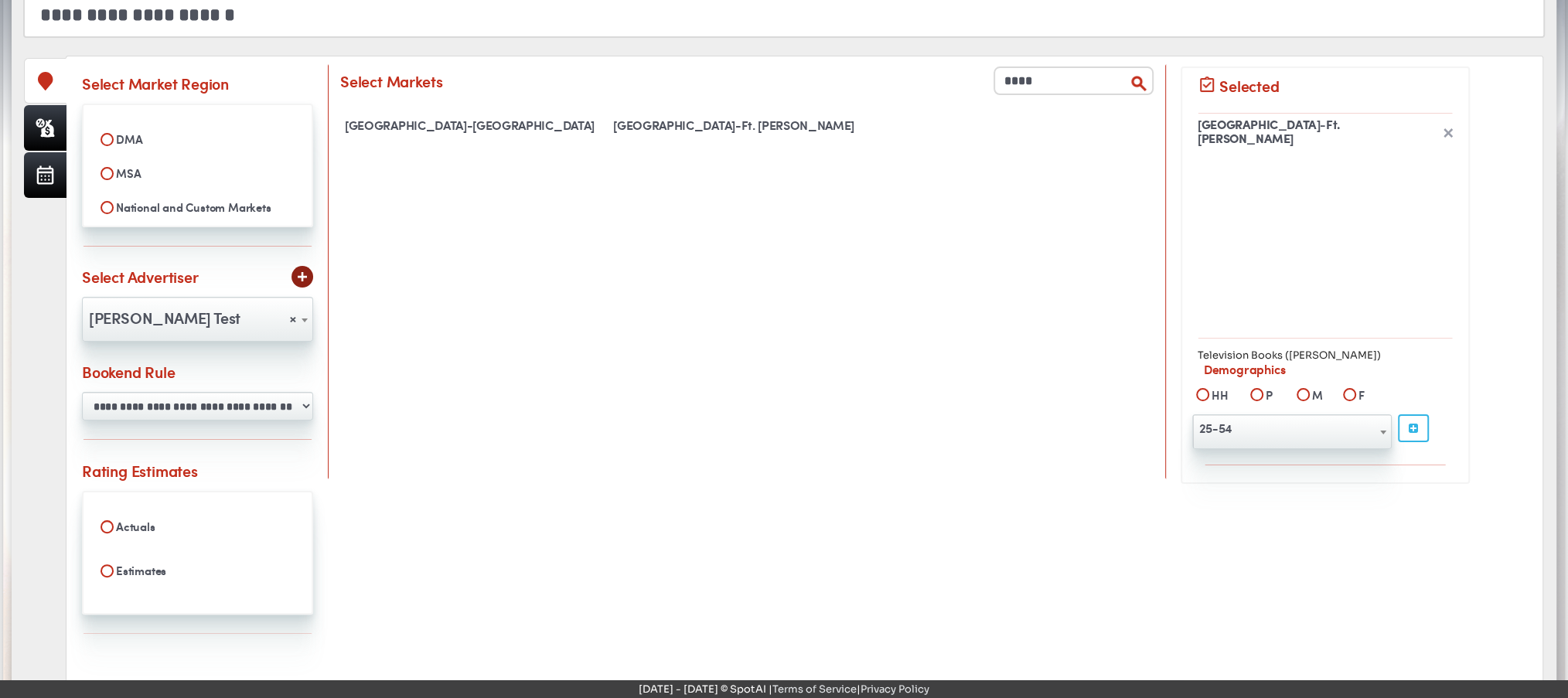
scroll to position [206, 0]
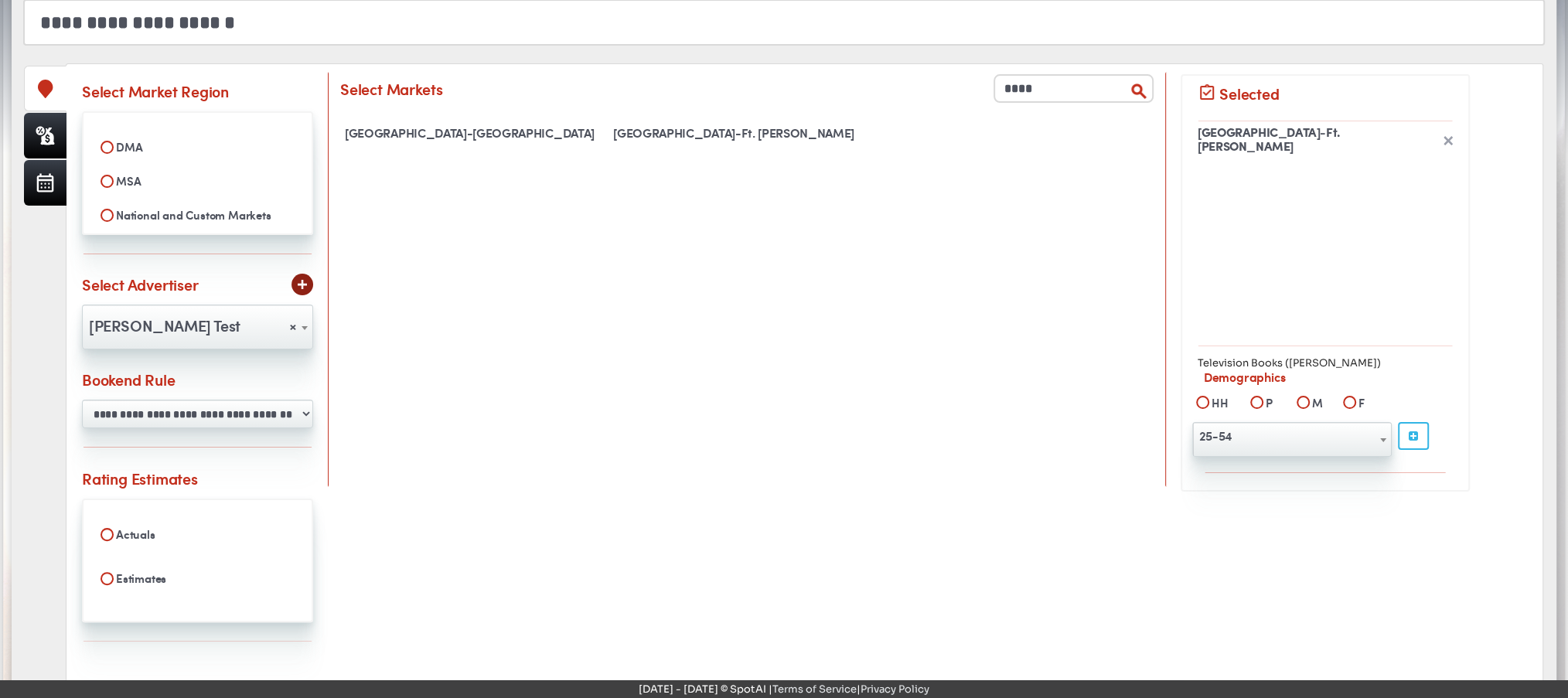
type input "**********"
click at [226, 392] on div "**********" at bounding box center [197, 398] width 231 height 60
click at [244, 410] on select "**********" at bounding box center [197, 413] width 231 height 29
click at [878, 497] on div "**********" at bounding box center [804, 400] width 1445 height 641
click at [144, 577] on label "Estimates" at bounding box center [197, 578] width 209 height 26
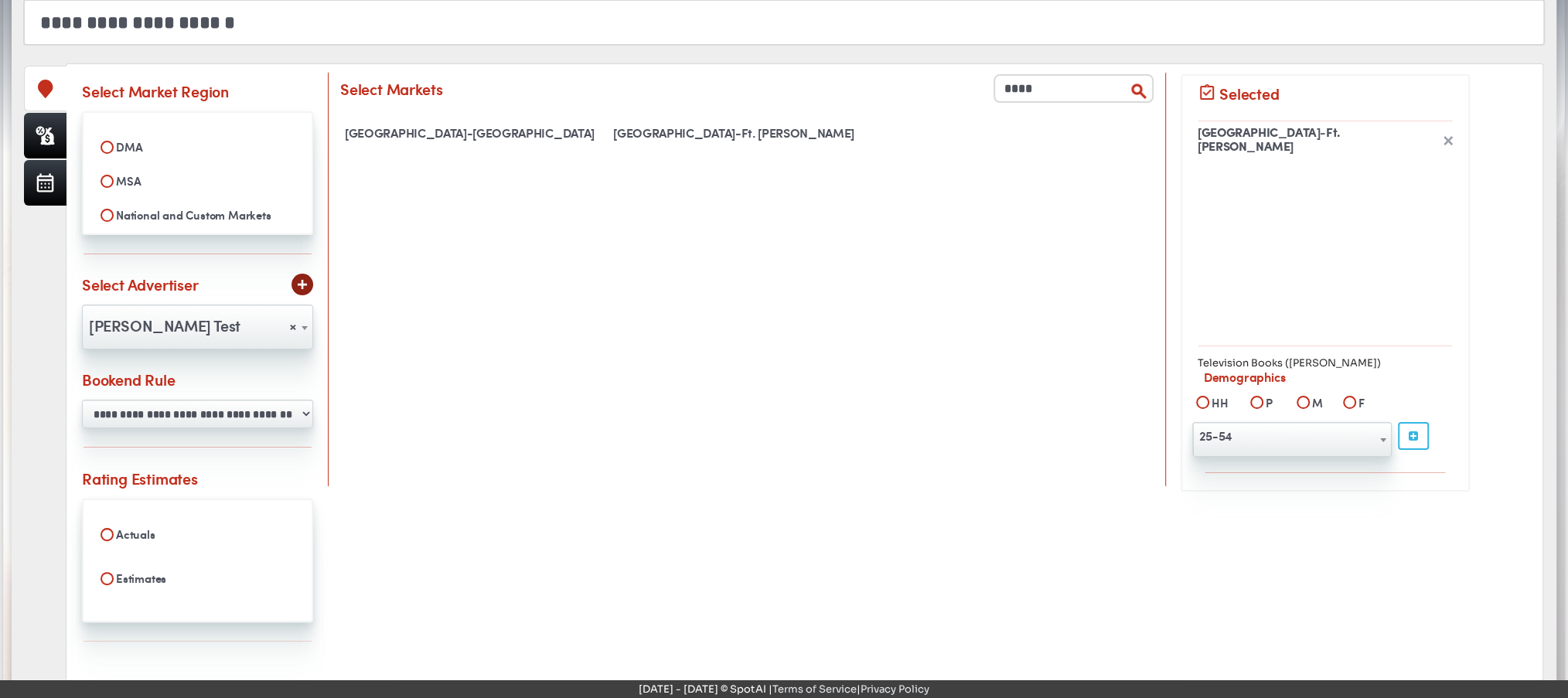
click at [167, 525] on label "Actuals" at bounding box center [197, 534] width 209 height 26
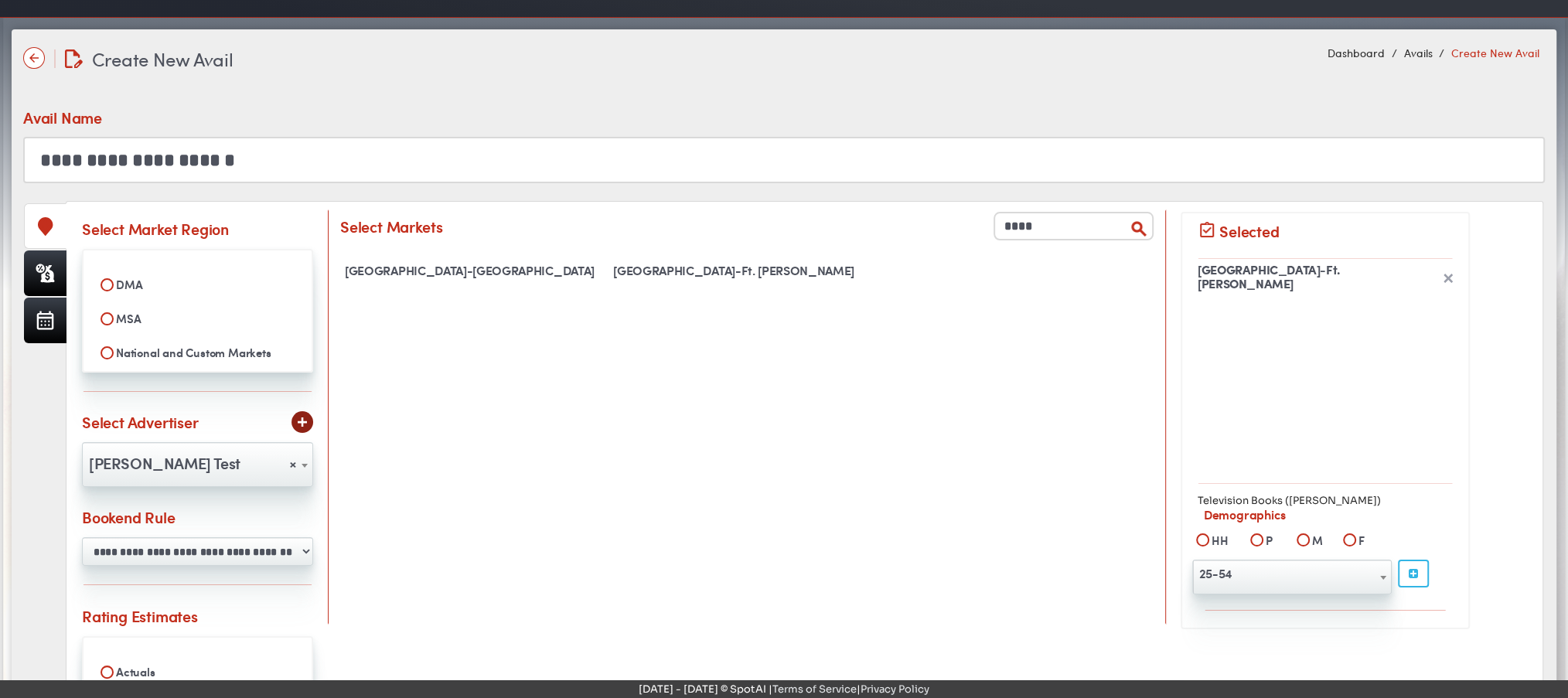
scroll to position [305, 0]
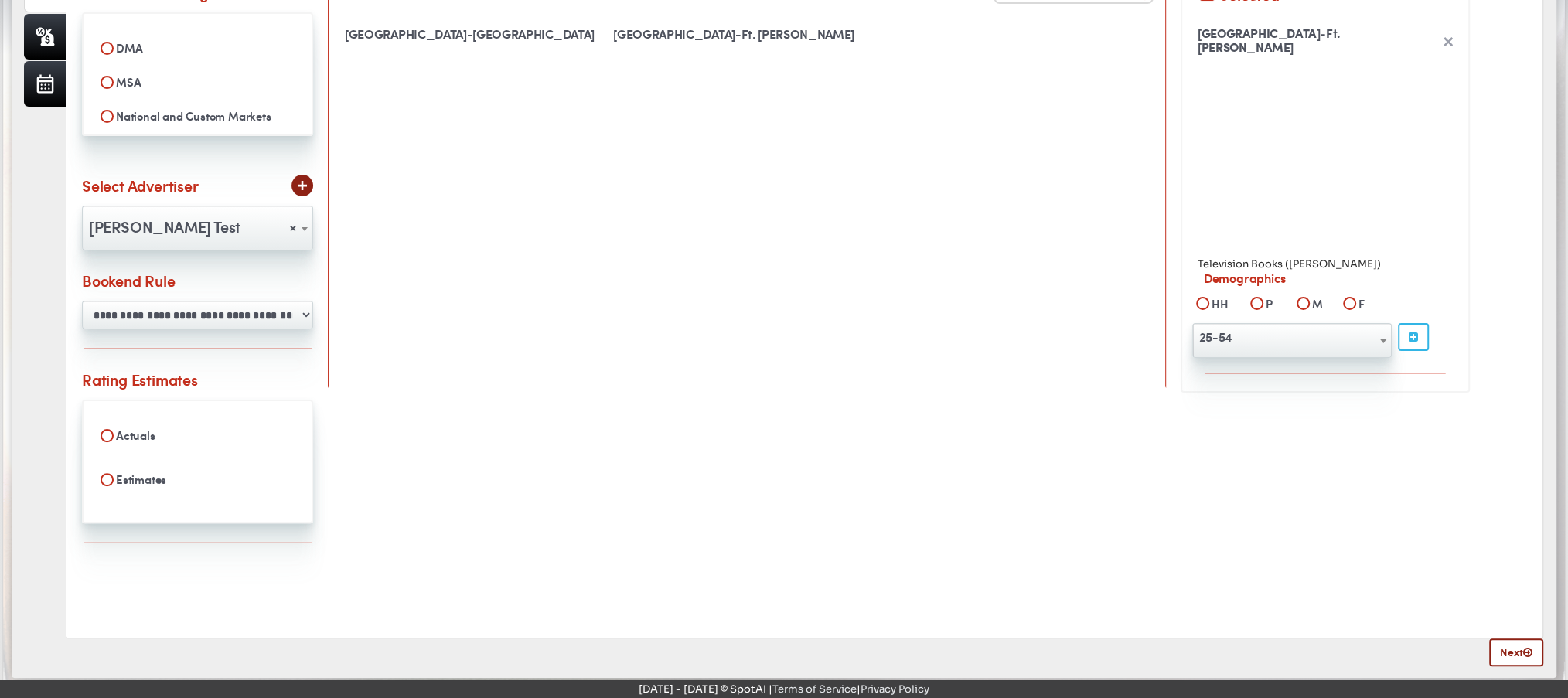
click at [123, 425] on label "Actuals" at bounding box center [197, 435] width 209 height 26
click at [1523, 649] on icon at bounding box center [1528, 652] width 9 height 11
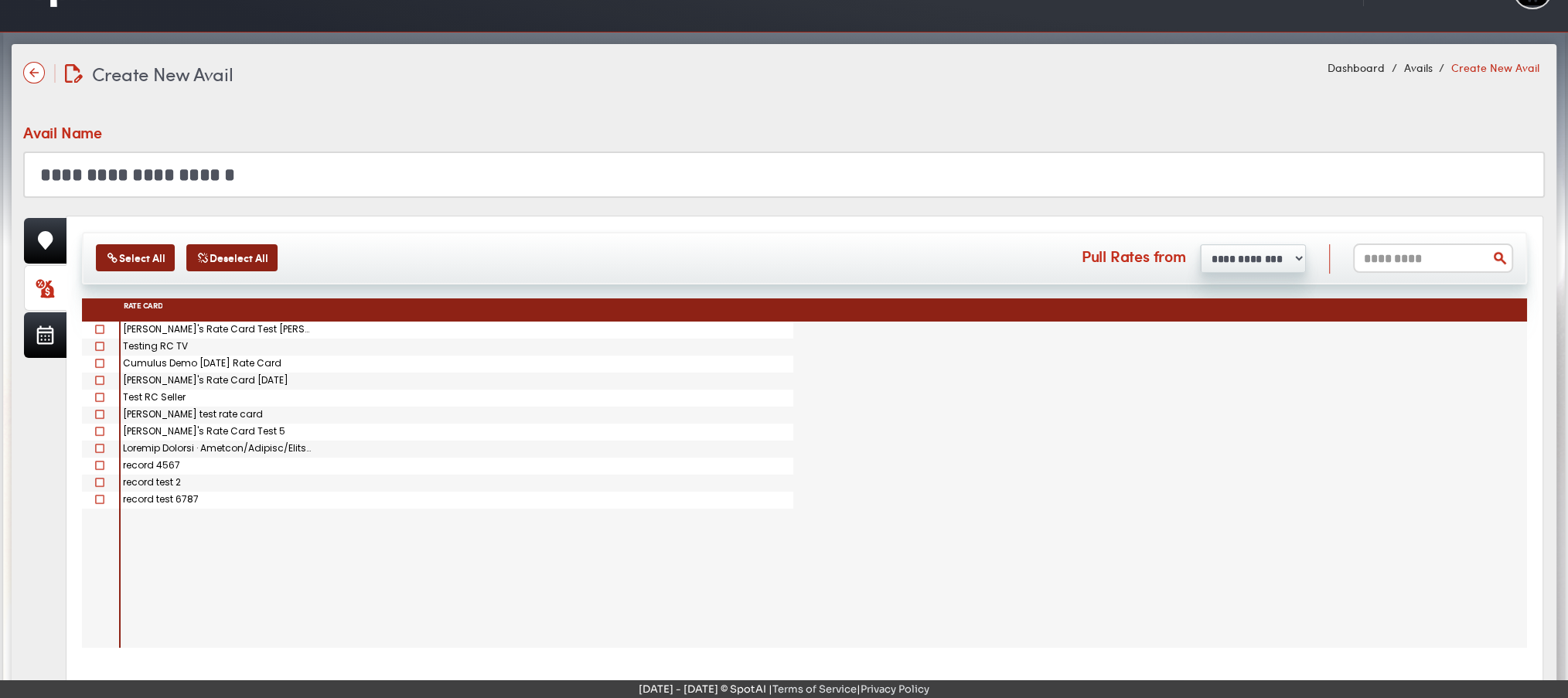
scroll to position [0, 0]
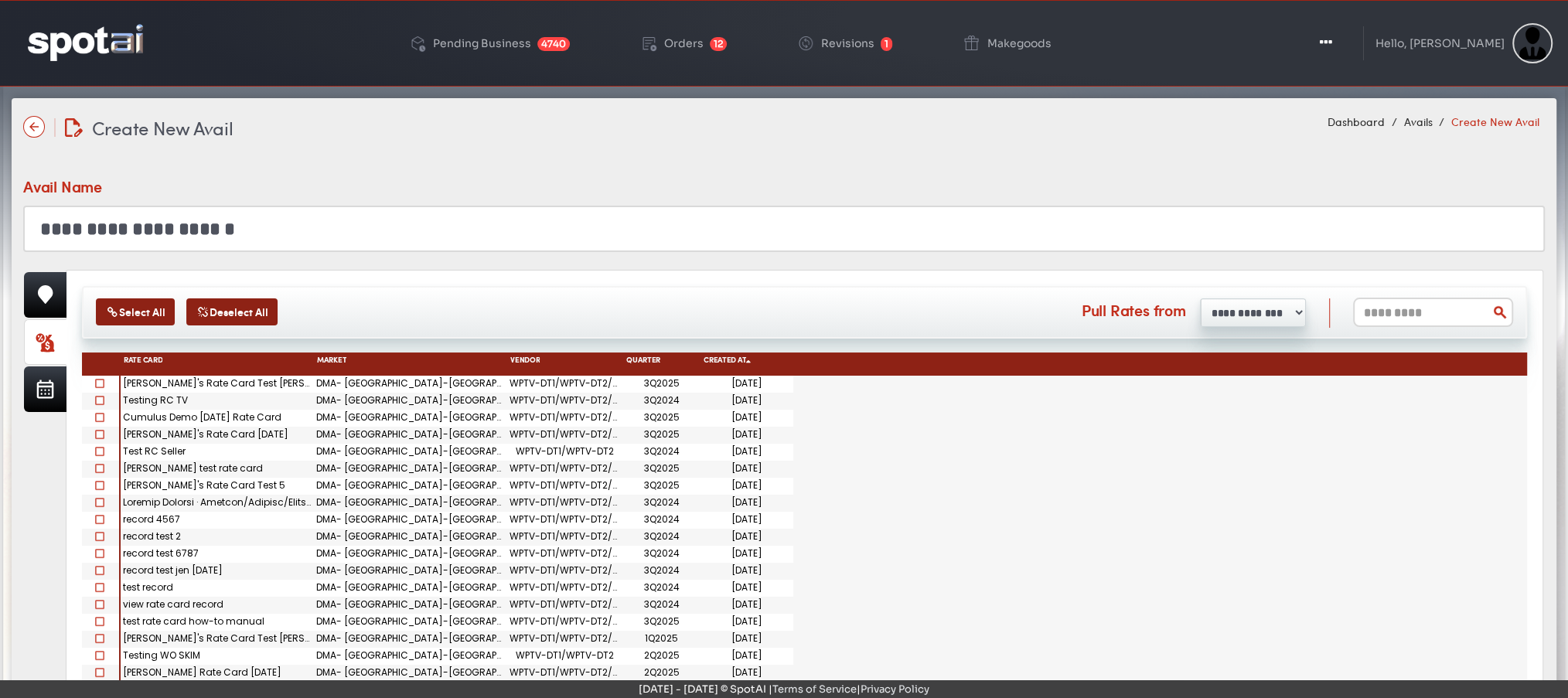
click at [102, 381] on span at bounding box center [100, 384] width 9 height 9
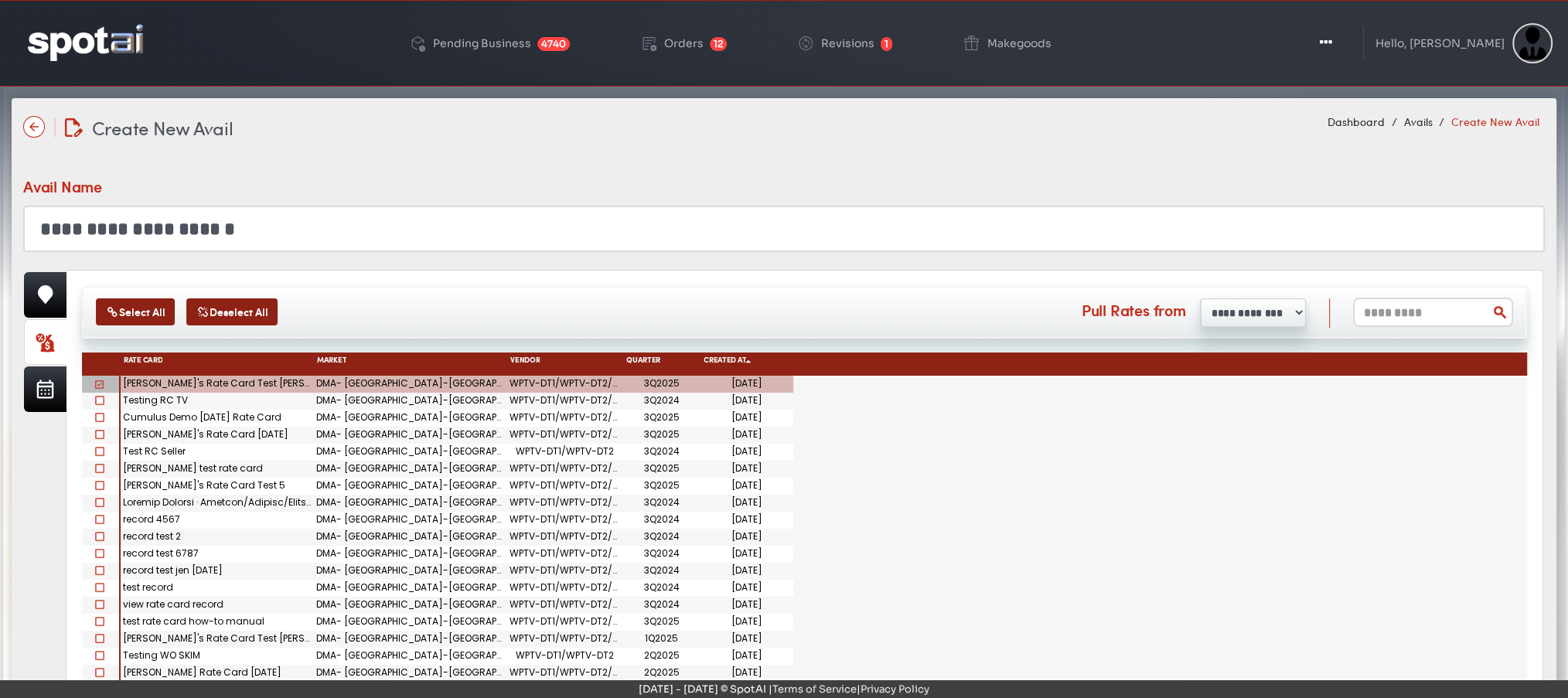
scroll to position [107, 0]
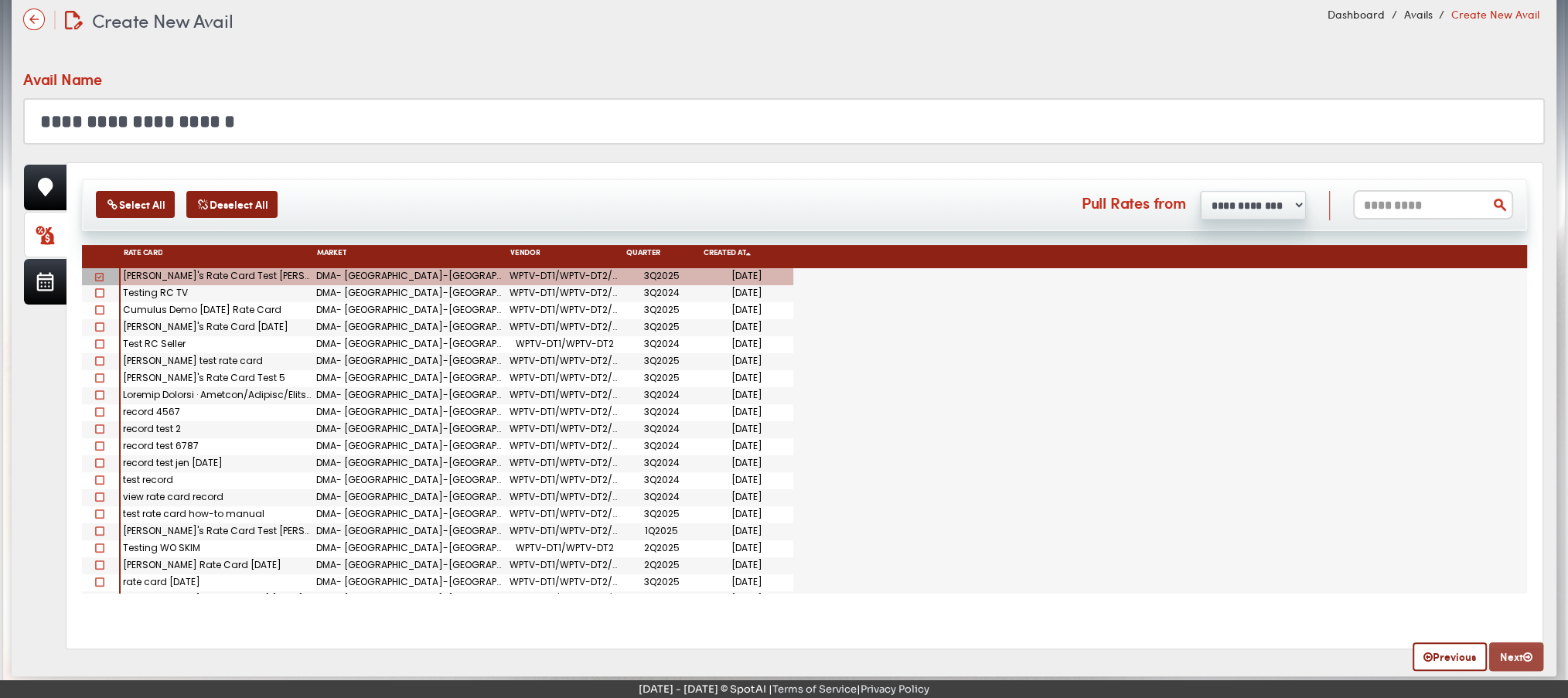
click at [1510, 656] on link "Next" at bounding box center [1517, 656] width 54 height 29
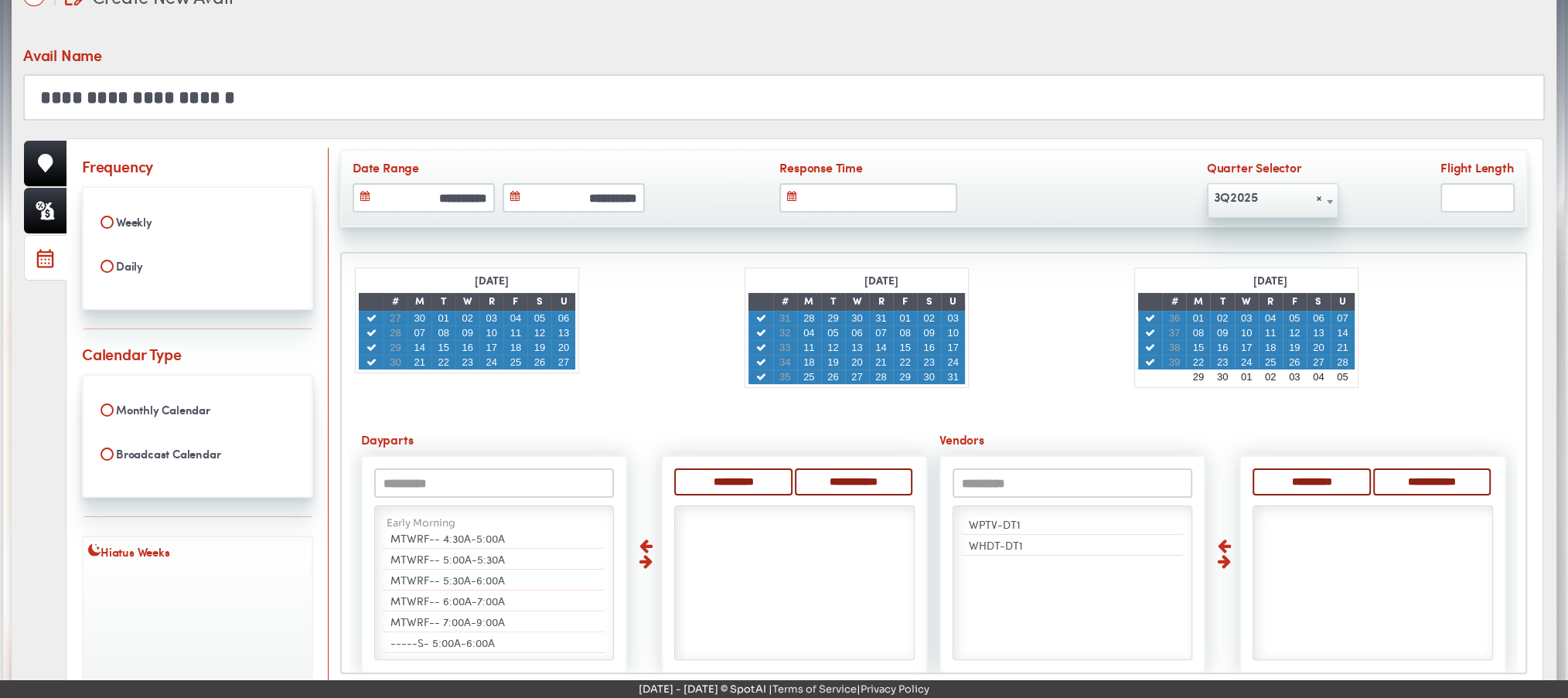
scroll to position [145, 0]
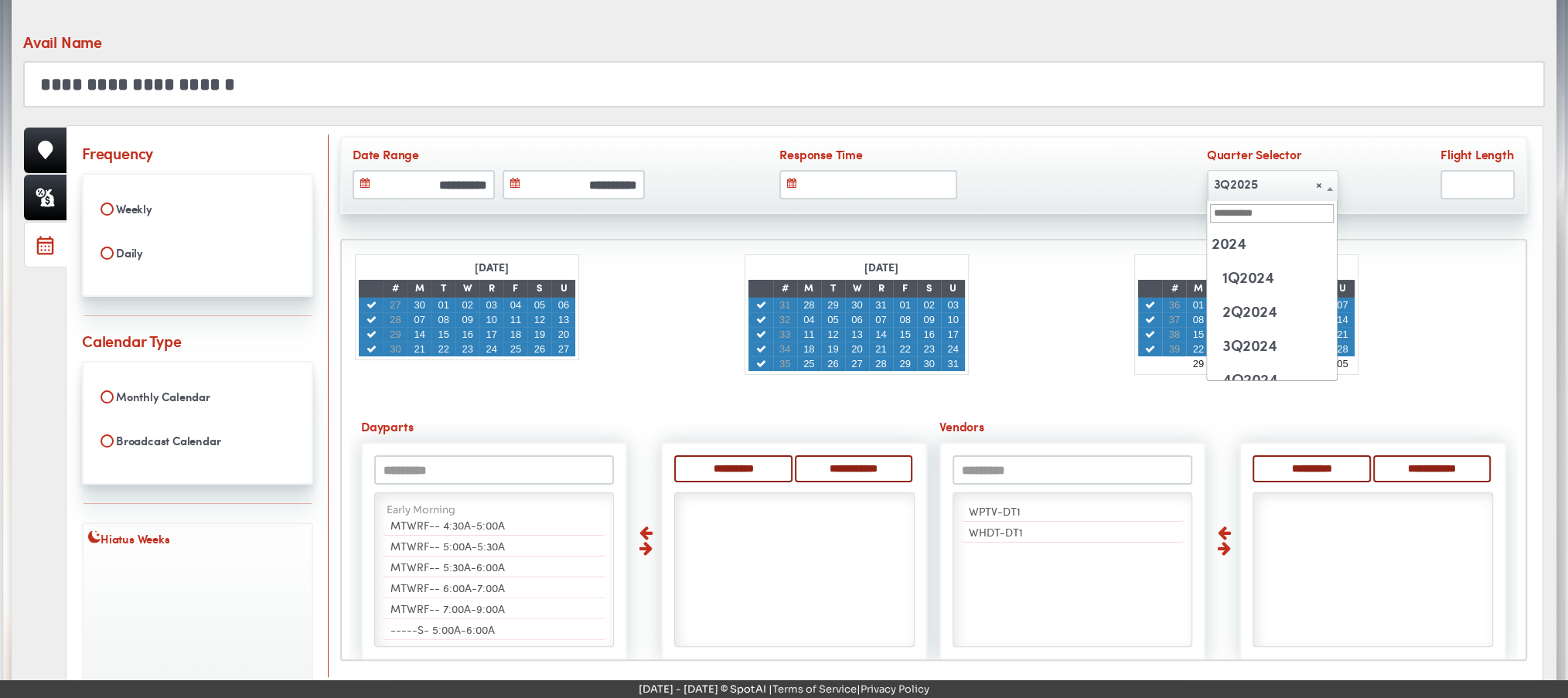
click at [1269, 180] on span "× 3Q2025" at bounding box center [1272, 184] width 130 height 25
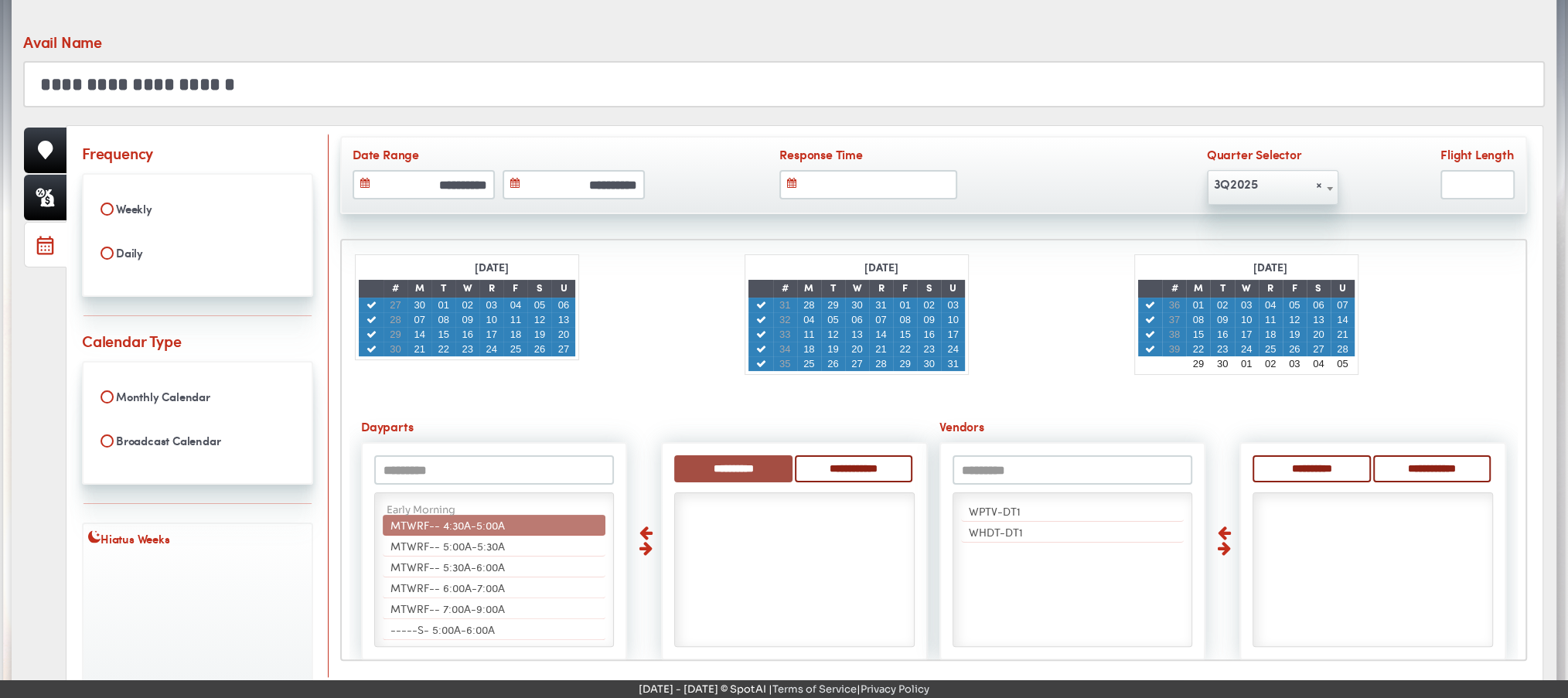
click at [707, 457] on input "**********" at bounding box center [733, 468] width 118 height 27
select select "***"
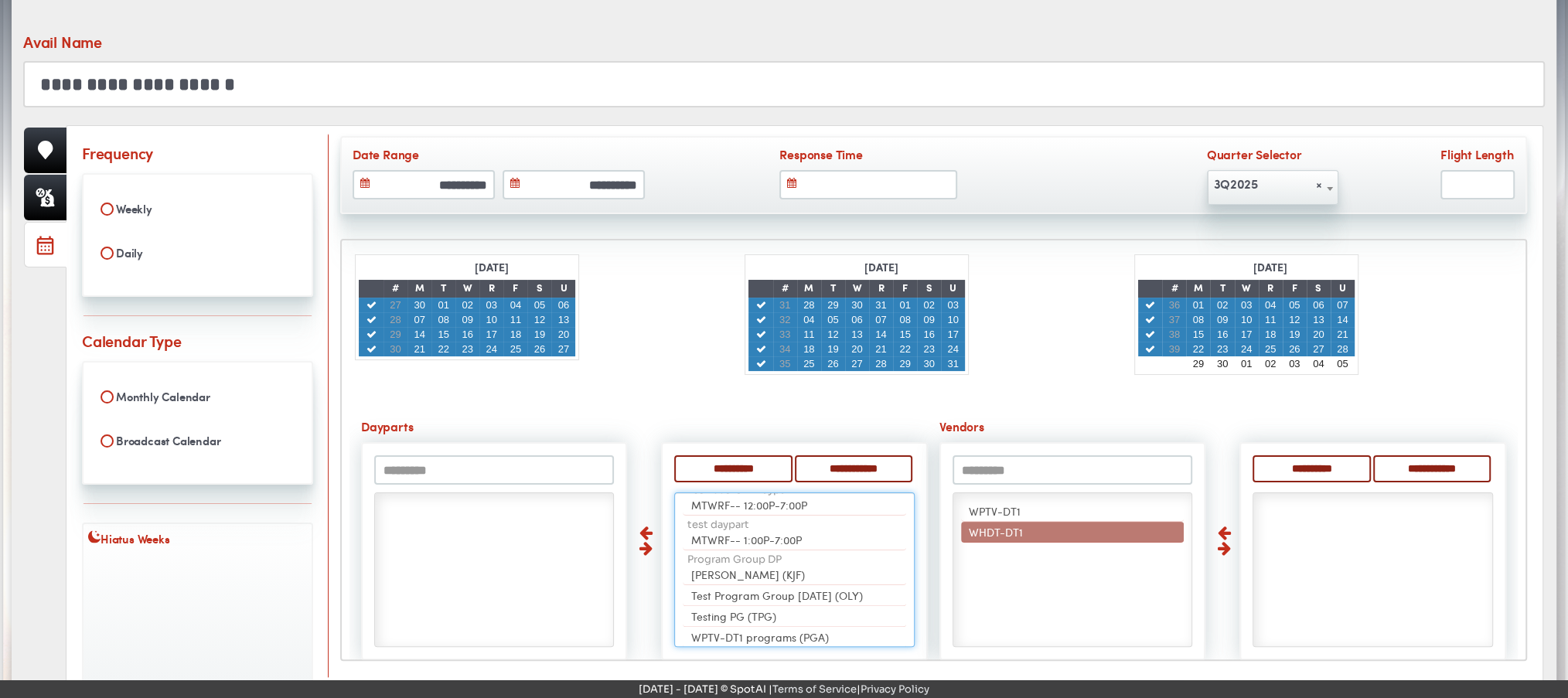
scroll to position [1470, 0]
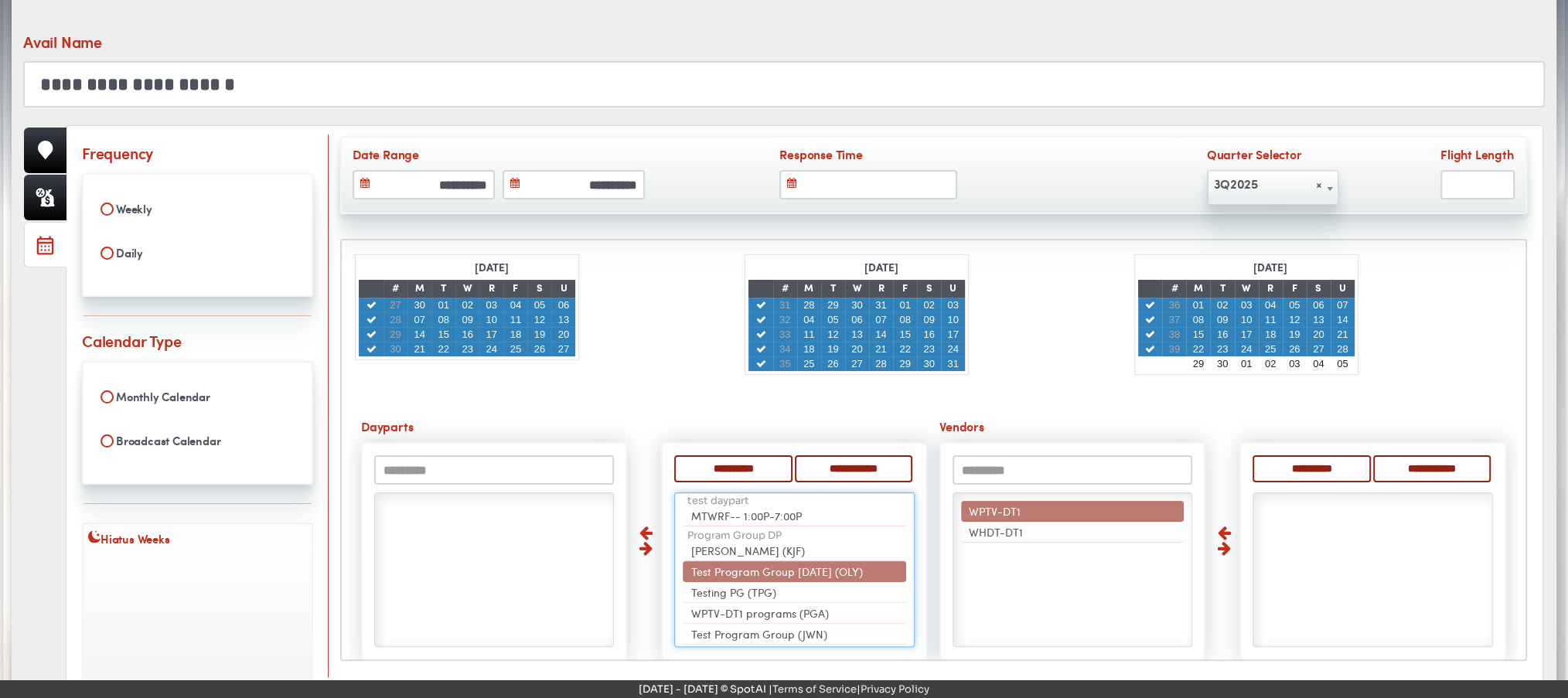
click at [1040, 506] on li "WPTV-DT1" at bounding box center [1072, 510] width 223 height 21
select select "**"
click at [1040, 506] on li "WHDT-DT1" at bounding box center [1072, 510] width 223 height 21
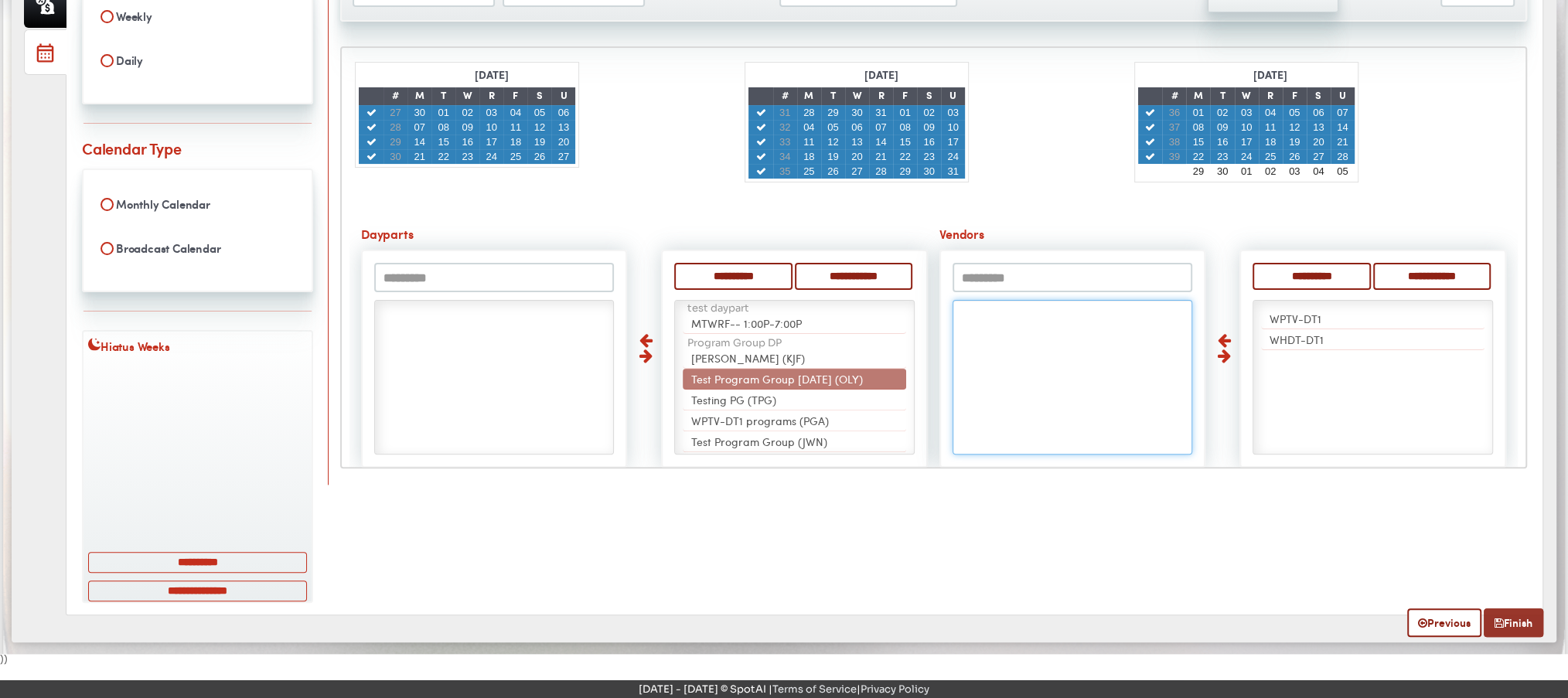
click at [1509, 618] on link "Finish" at bounding box center [1514, 622] width 59 height 29
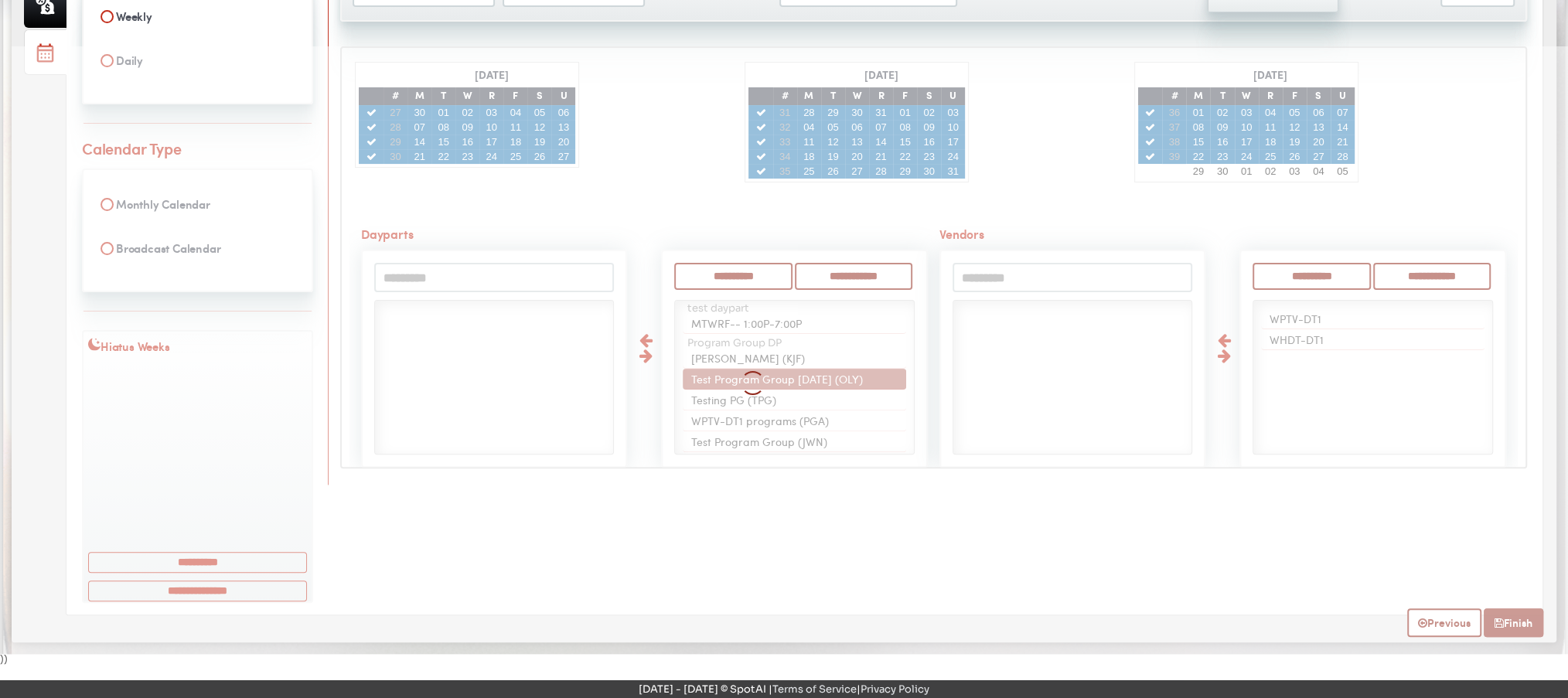
select select
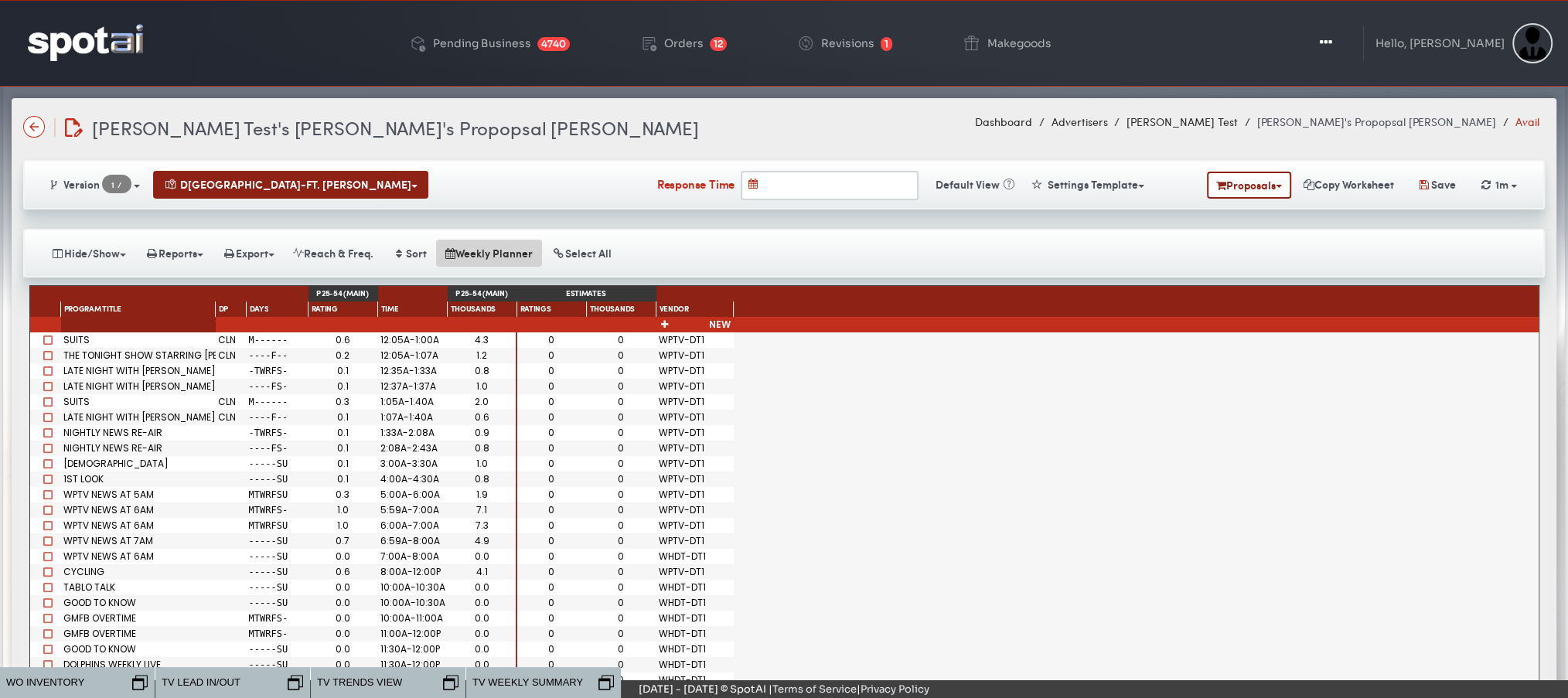
click at [510, 245] on button "Weekly Planner" at bounding box center [489, 253] width 106 height 27
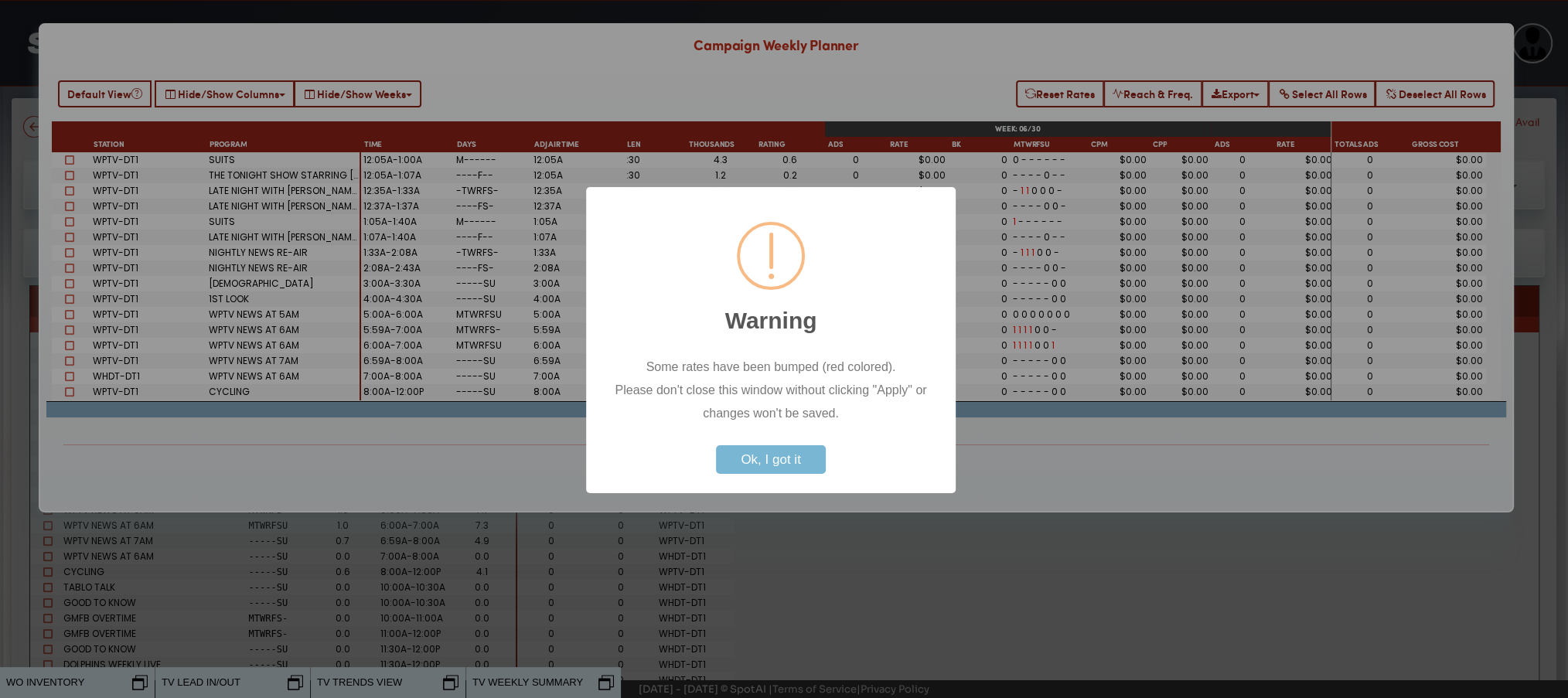
click at [761, 453] on button "Ok, I got it" at bounding box center [771, 459] width 109 height 29
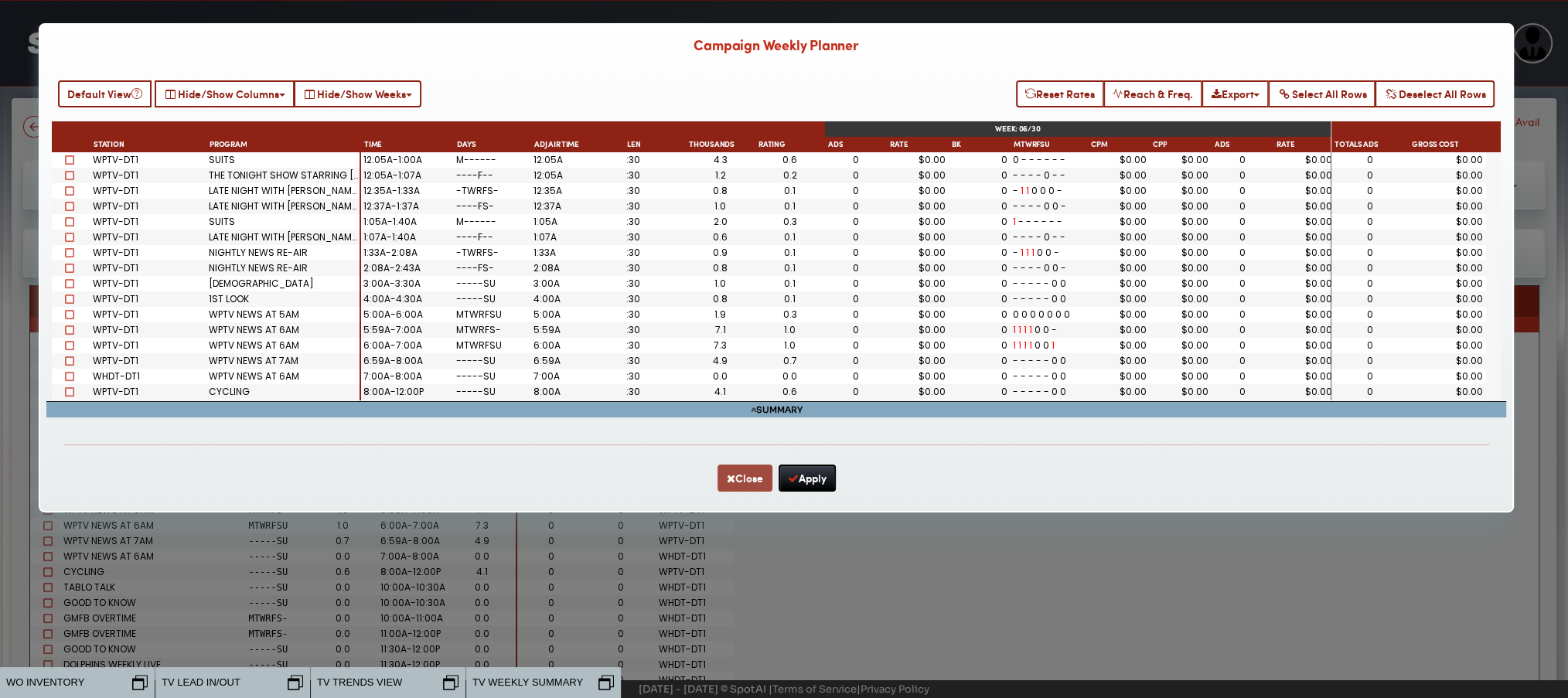
click at [759, 482] on button "Close" at bounding box center [745, 478] width 55 height 27
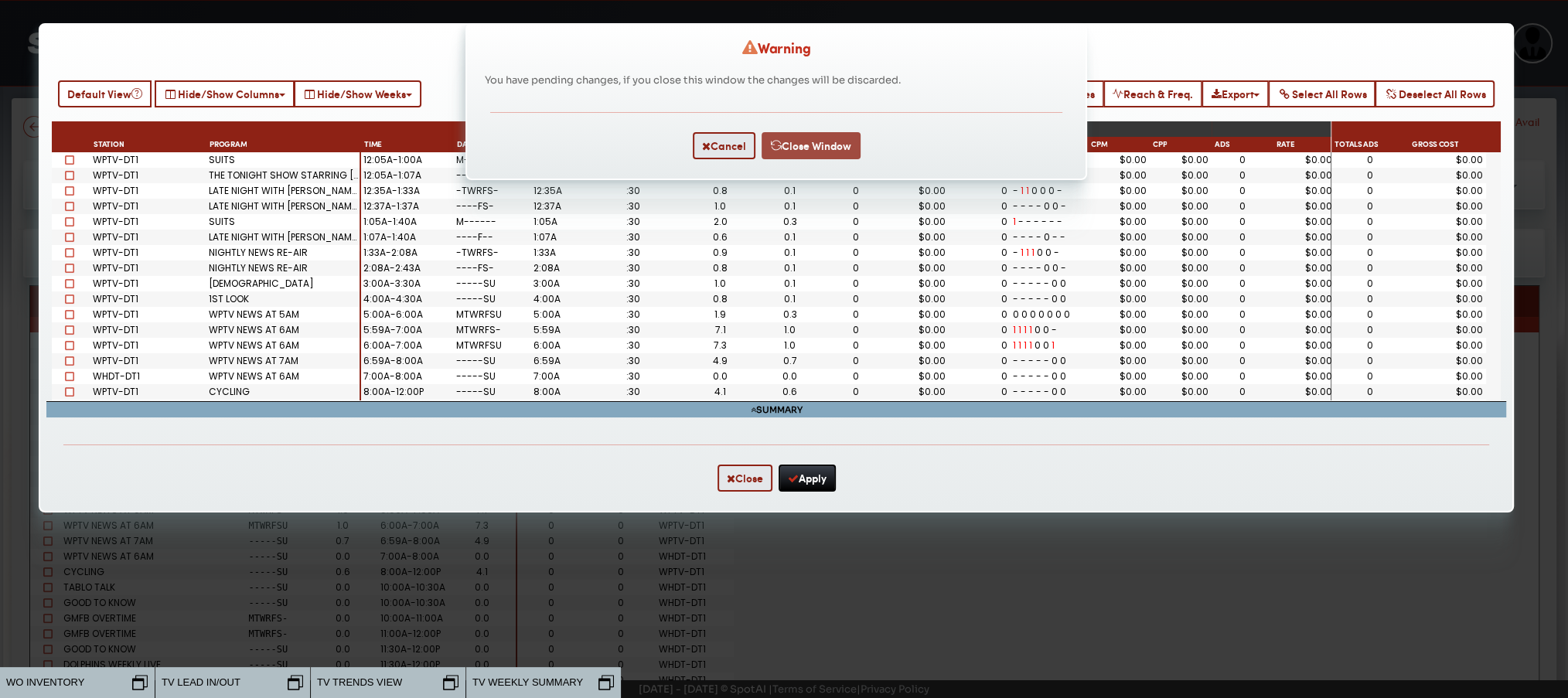
click at [801, 142] on button "Close Window" at bounding box center [810, 146] width 99 height 27
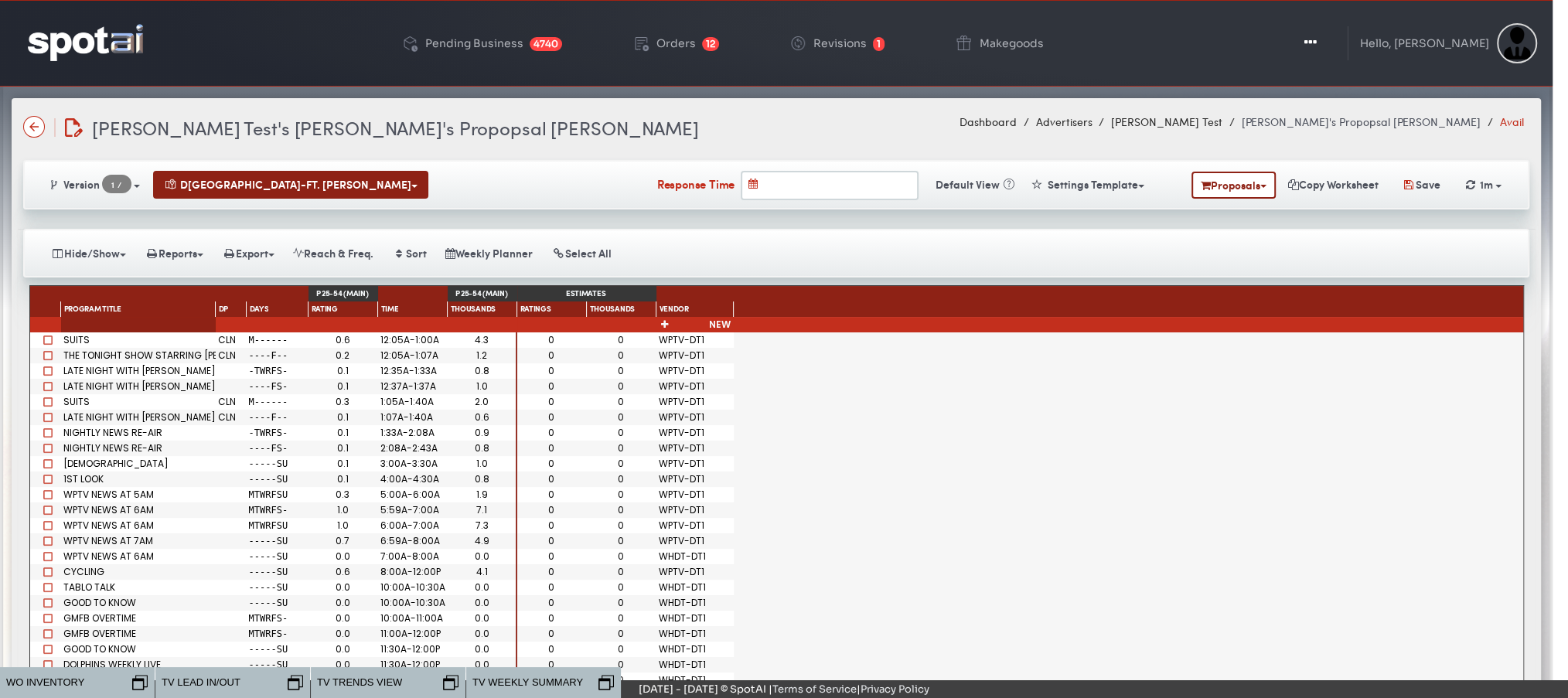
click at [76, 58] on img at bounding box center [86, 42] width 115 height 37
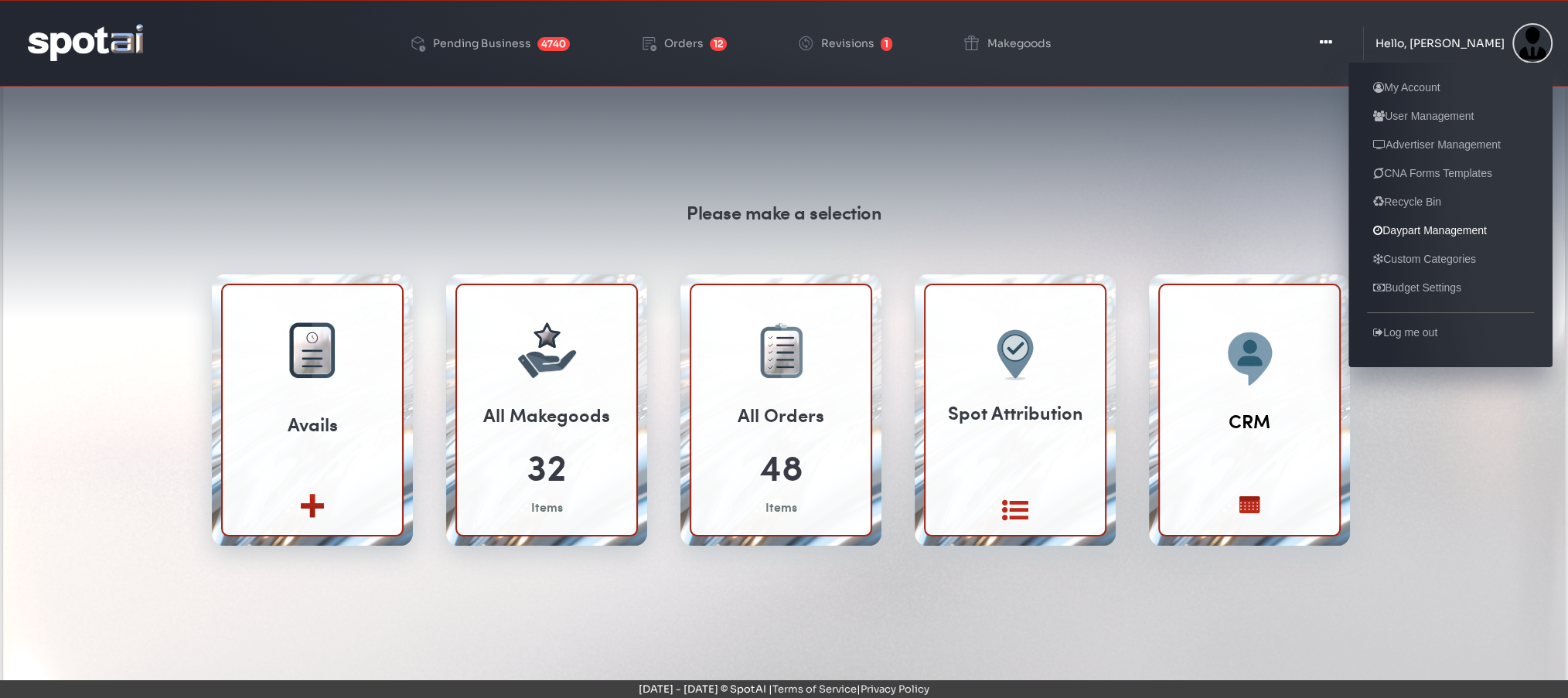
click at [1412, 235] on link "Daypart Management" at bounding box center [1430, 230] width 126 height 19
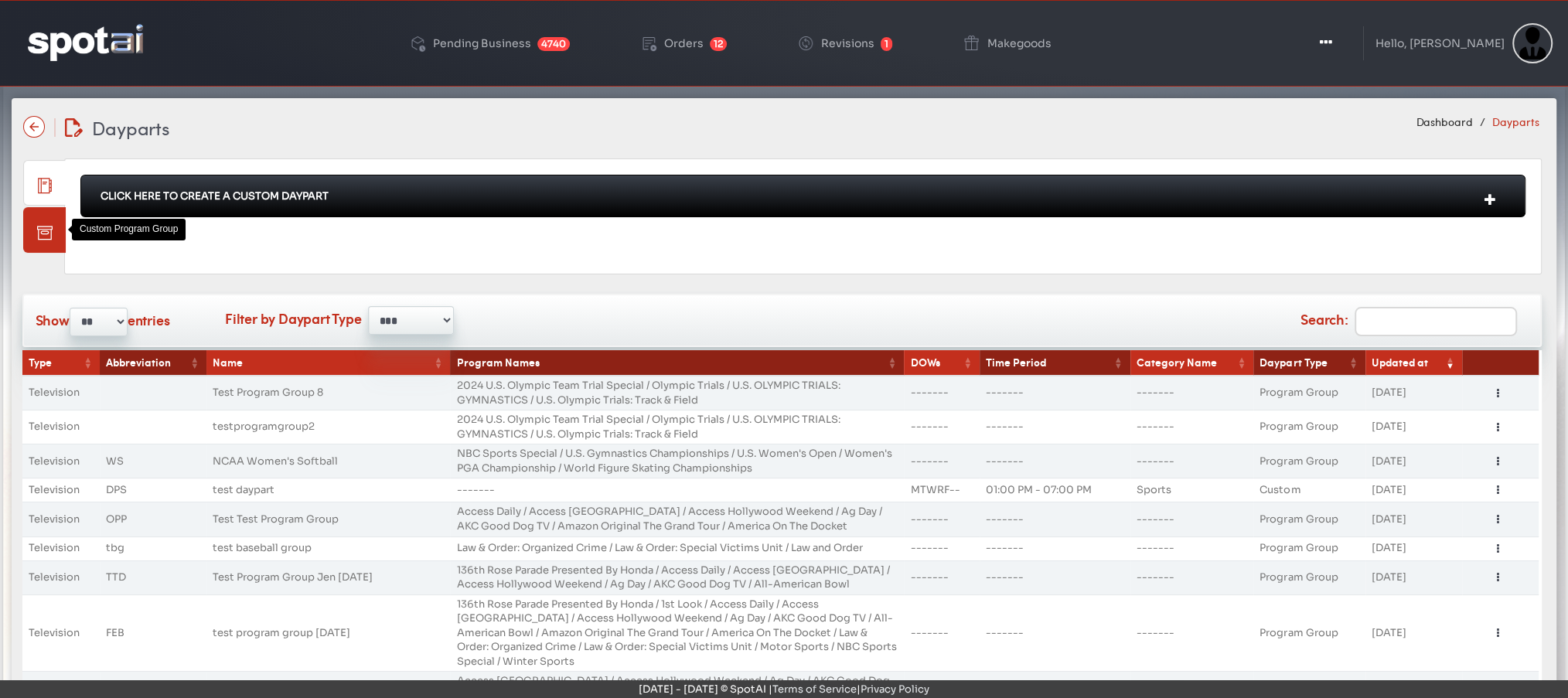
click at [51, 238] on link at bounding box center [44, 230] width 43 height 46
click at [432, 187] on div "Click Here To Create A Custom Program Group" at bounding box center [803, 195] width 1445 height 43
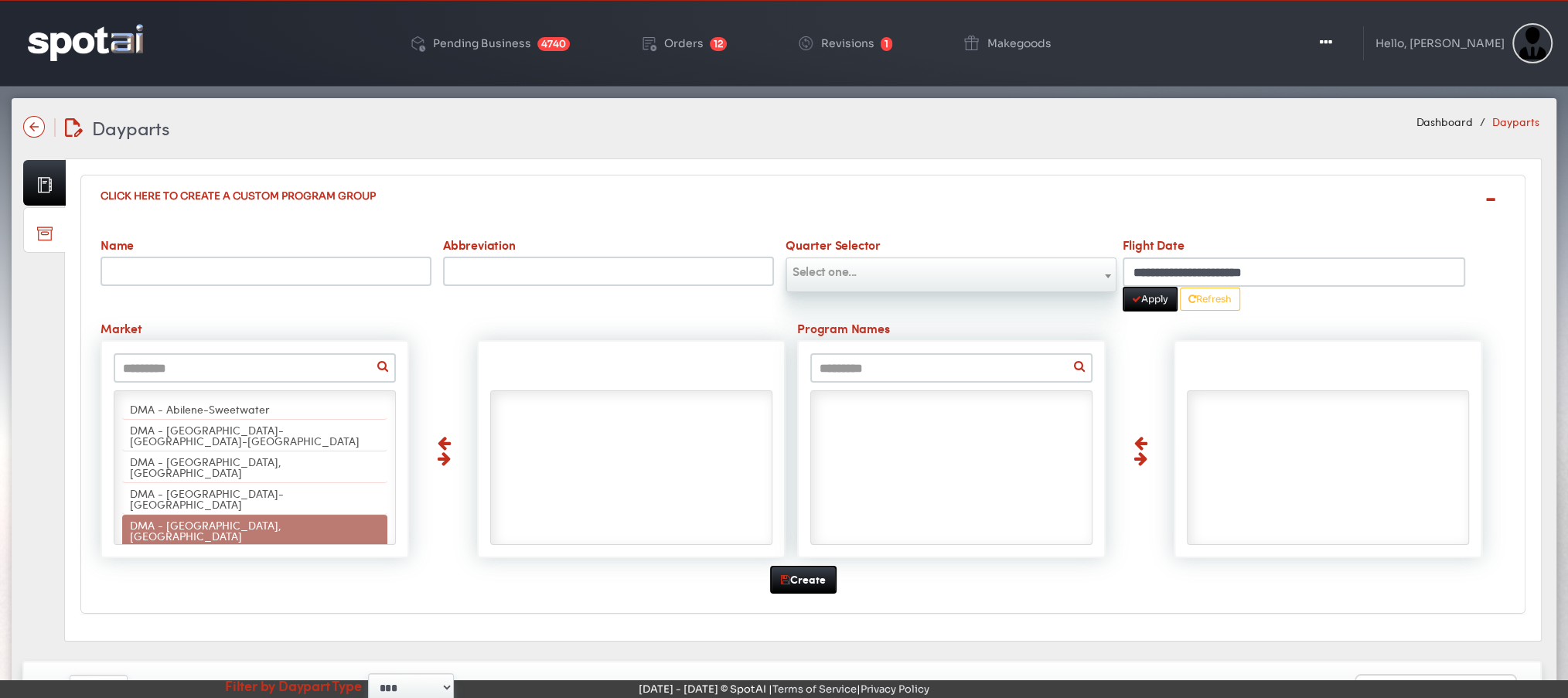
click at [67, 59] on img at bounding box center [86, 42] width 115 height 37
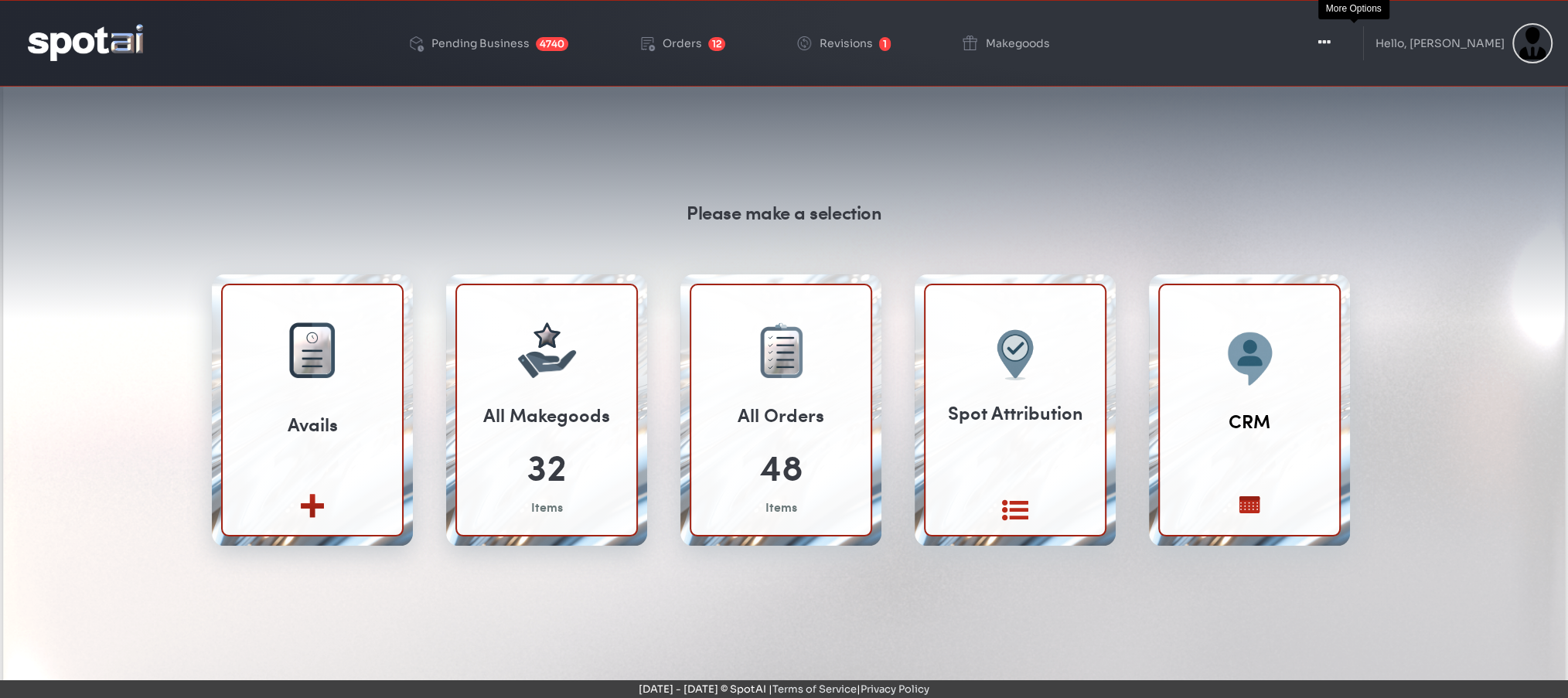
click at [1331, 45] on icon "button" at bounding box center [1324, 43] width 12 height 16
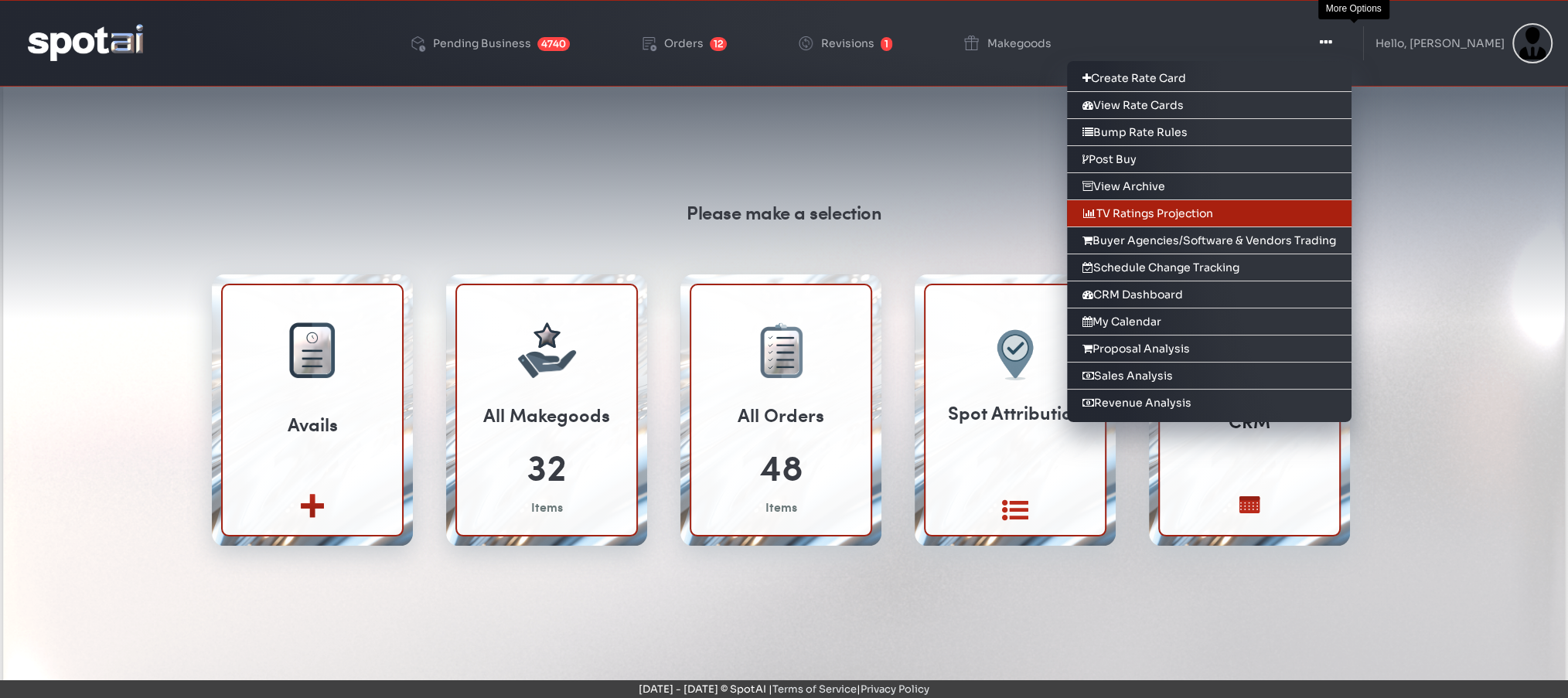
click at [1182, 205] on link "TV Ratings Projection" at bounding box center [1208, 213] width 284 height 27
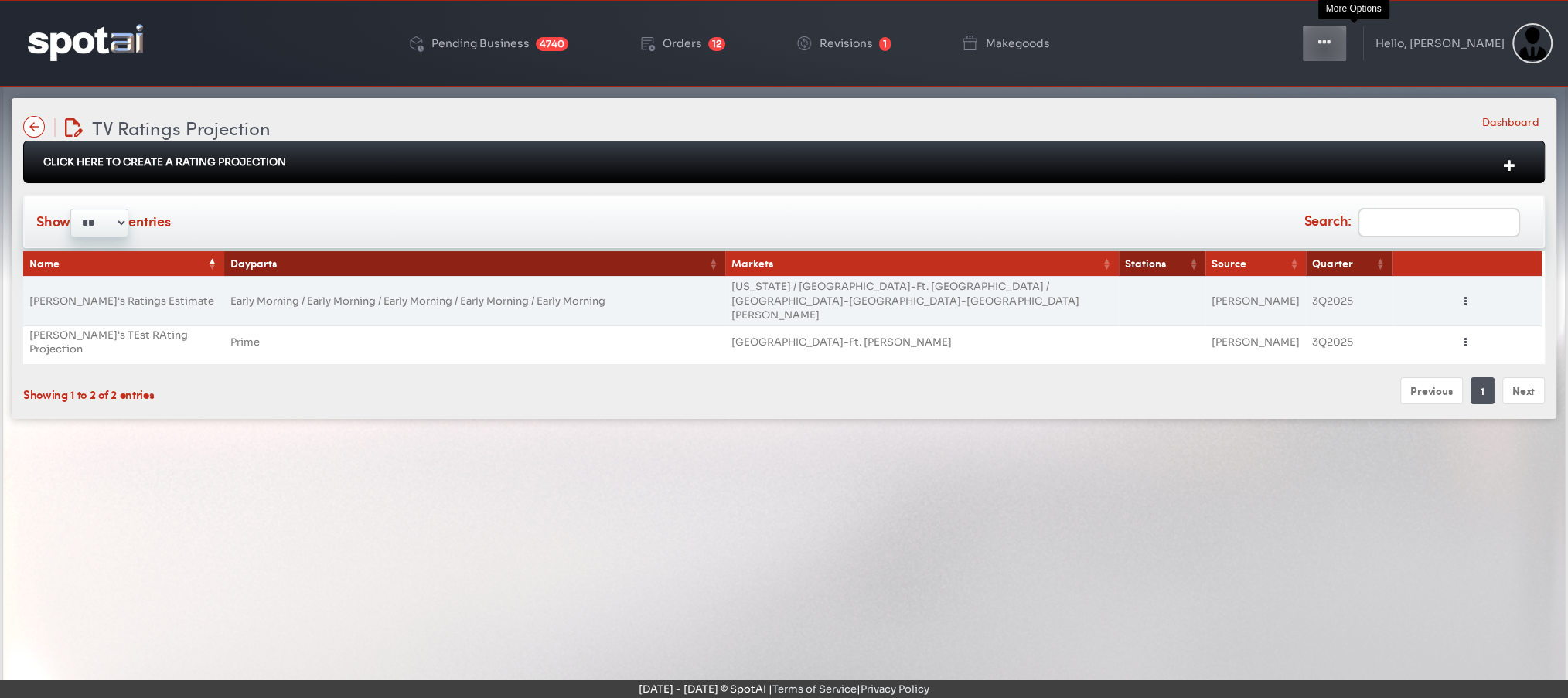
click at [1331, 50] on icon "button" at bounding box center [1324, 43] width 12 height 16
click at [1331, 41] on icon "button" at bounding box center [1324, 43] width 12 height 16
click at [90, 36] on img at bounding box center [86, 42] width 115 height 37
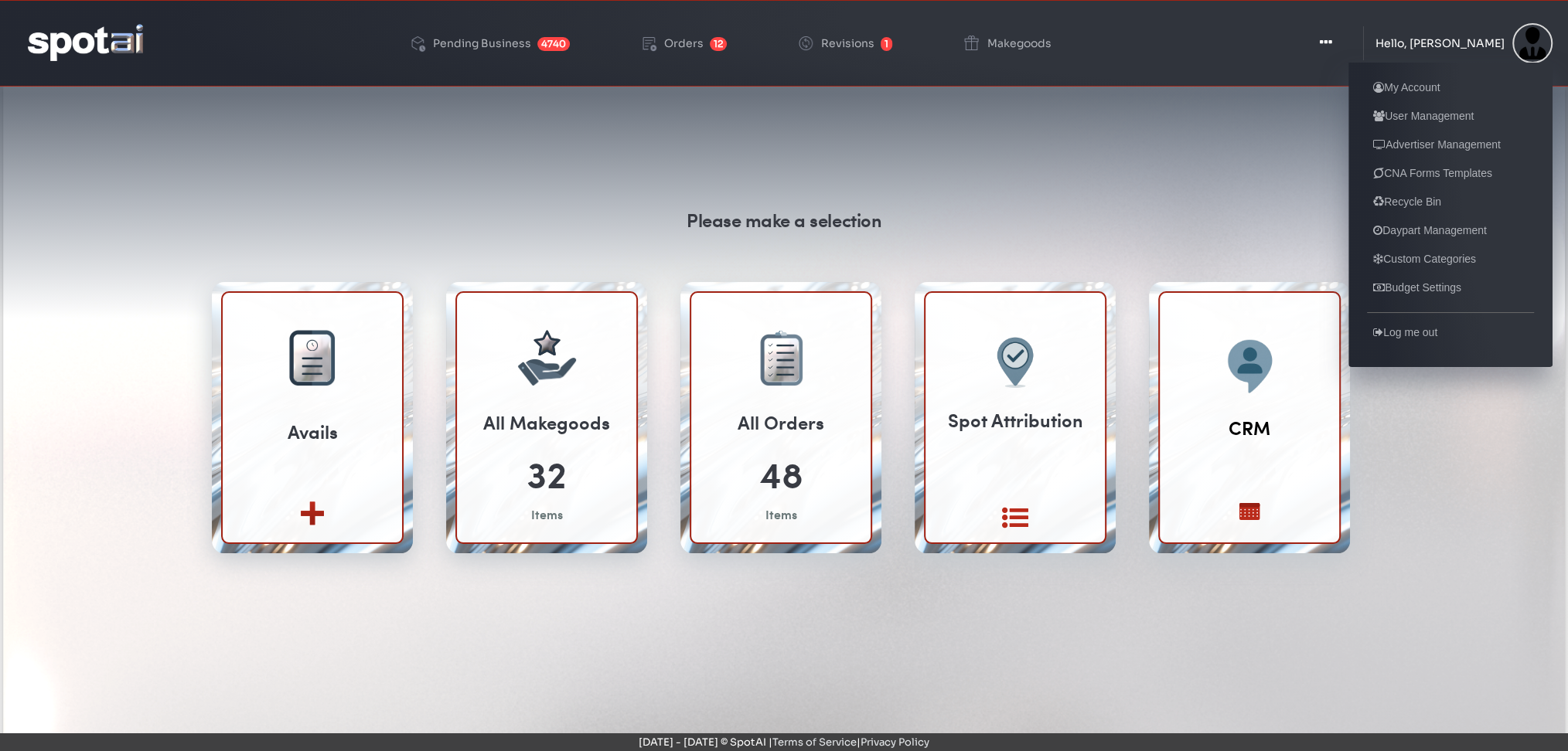
click at [1449, 43] on div "Hello, [PERSON_NAME]" at bounding box center [1440, 44] width 129 height 11
click at [1419, 38] on div "Hello, [PERSON_NAME]" at bounding box center [1440, 44] width 129 height 11
click at [1436, 121] on link "User Management" at bounding box center [1423, 116] width 113 height 19
